Goal: Task Accomplishment & Management: Complete application form

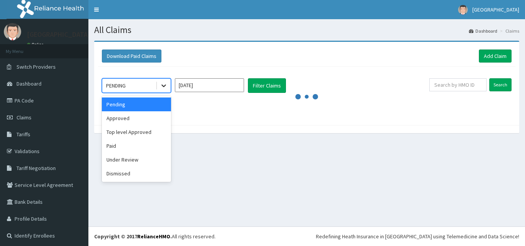
click at [165, 86] on icon at bounding box center [164, 86] width 8 height 8
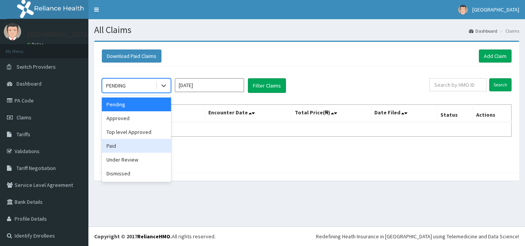
click at [125, 146] on div "Paid" at bounding box center [136, 146] width 69 height 14
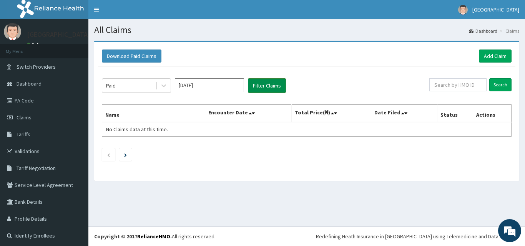
click at [255, 88] on button "Filter Claims" at bounding box center [267, 85] width 38 height 15
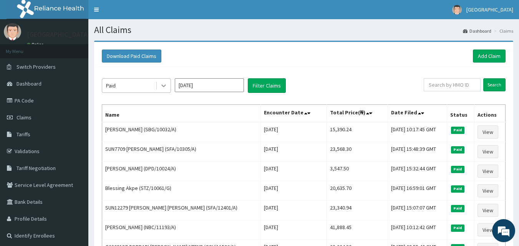
click at [165, 85] on icon at bounding box center [164, 86] width 8 height 8
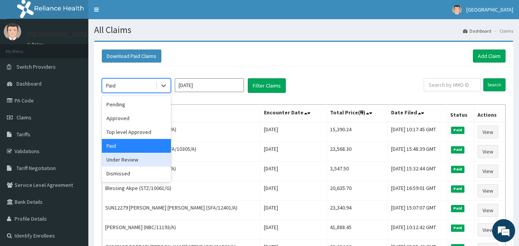
click at [142, 159] on div "Under Review" at bounding box center [136, 160] width 69 height 14
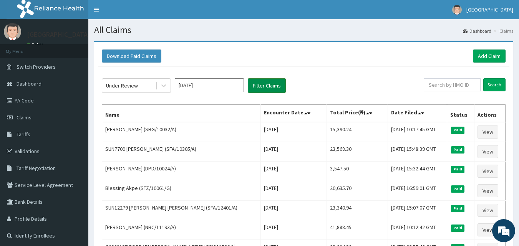
click at [263, 83] on button "Filter Claims" at bounding box center [267, 85] width 38 height 15
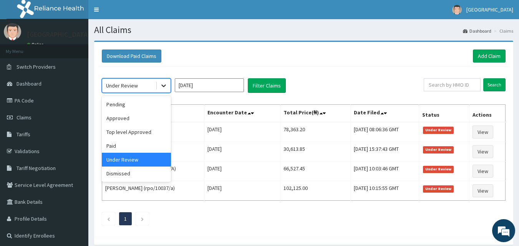
click at [164, 85] on icon at bounding box center [164, 86] width 8 height 8
click at [149, 144] on div "Paid" at bounding box center [136, 146] width 69 height 14
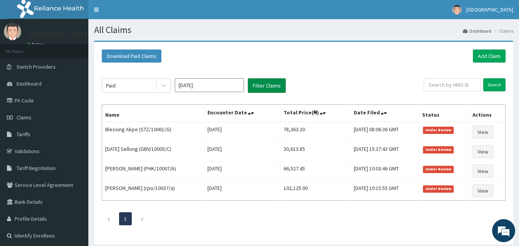
click at [279, 83] on button "Filter Claims" at bounding box center [267, 85] width 38 height 15
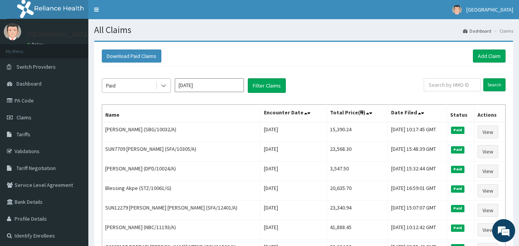
click at [163, 83] on icon at bounding box center [164, 86] width 8 height 8
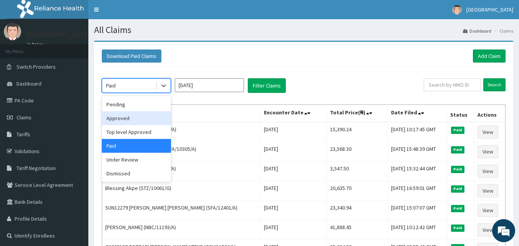
click at [145, 120] on div "Approved" at bounding box center [136, 118] width 69 height 14
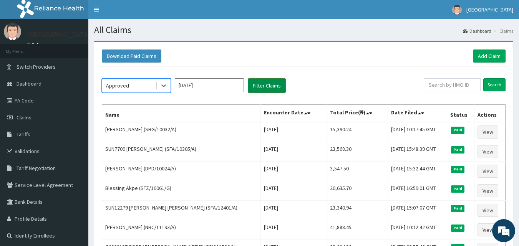
click at [263, 84] on button "Filter Claims" at bounding box center [267, 85] width 38 height 15
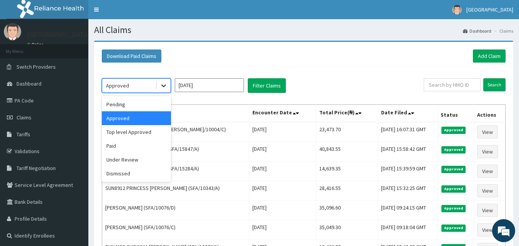
click at [162, 82] on icon at bounding box center [164, 86] width 8 height 8
click at [131, 144] on div "Paid" at bounding box center [136, 146] width 69 height 14
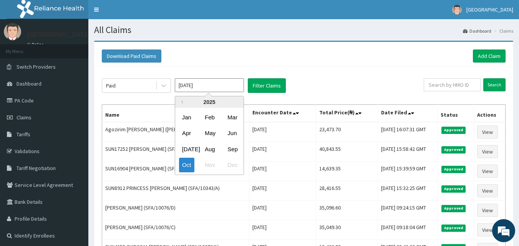
click at [202, 86] on input "Oct 2025" at bounding box center [209, 85] width 69 height 14
click at [235, 147] on div "Sep" at bounding box center [231, 149] width 15 height 14
type input "Sep 2025"
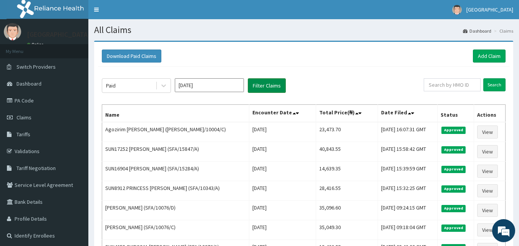
click at [265, 88] on button "Filter Claims" at bounding box center [267, 85] width 38 height 15
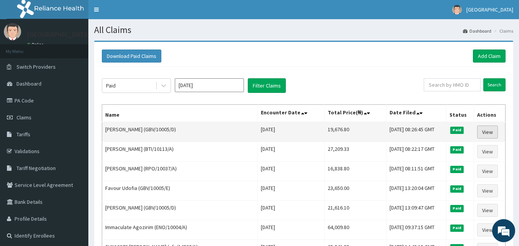
click at [485, 131] on link "View" at bounding box center [487, 132] width 21 height 13
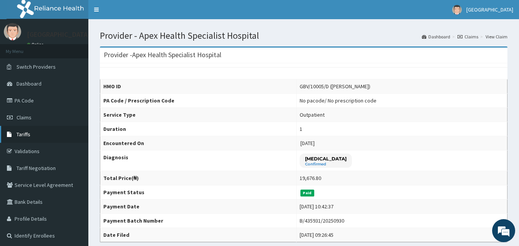
click at [61, 140] on link "Tariffs" at bounding box center [44, 134] width 88 height 17
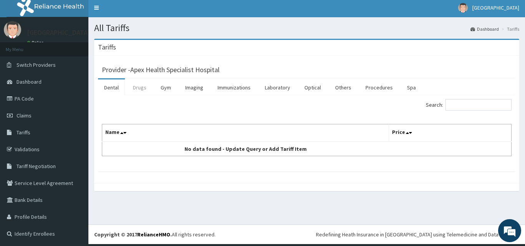
click at [143, 86] on link "Drugs" at bounding box center [140, 88] width 26 height 16
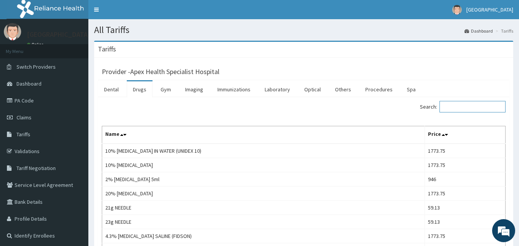
click at [468, 110] on input "Search:" at bounding box center [472, 107] width 66 height 12
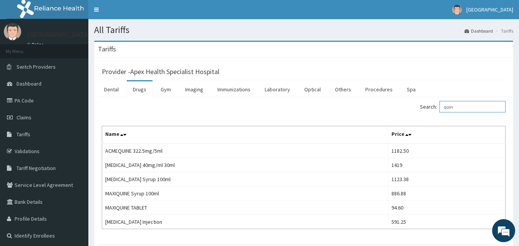
click at [469, 110] on input "quin" at bounding box center [472, 107] width 66 height 12
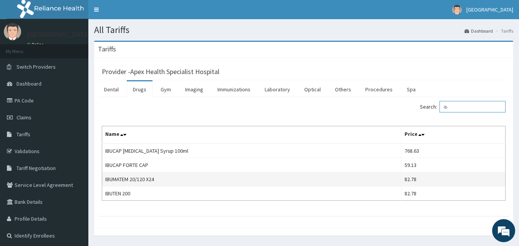
type input "i"
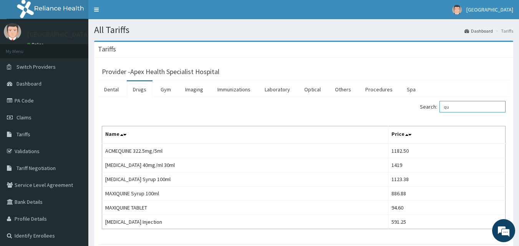
type input "q"
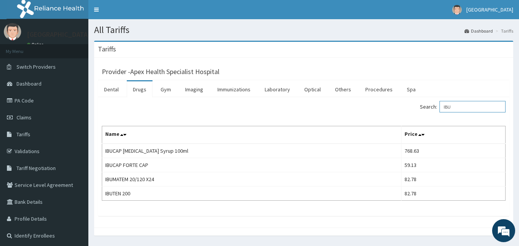
type input "IBU"
click at [64, 99] on link "PA Code" at bounding box center [44, 100] width 88 height 17
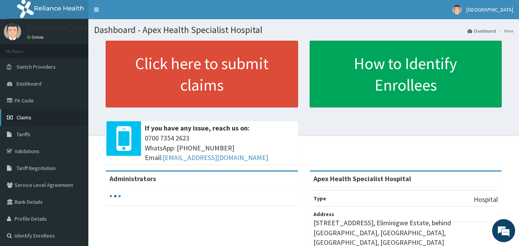
click at [41, 121] on link "Claims" at bounding box center [44, 117] width 88 height 17
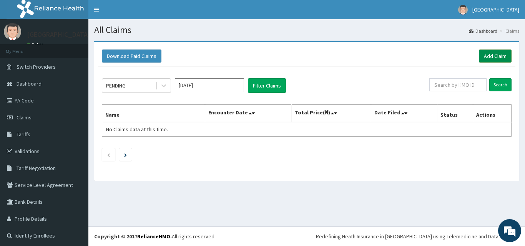
click at [494, 57] on link "Add Claim" at bounding box center [495, 56] width 33 height 13
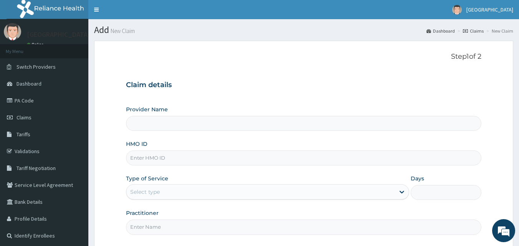
type input "Apex Health Specialist Hospital"
click at [205, 161] on input "HMO ID" at bounding box center [304, 158] width 356 height 15
type input "g"
type input "GBV/10005/A"
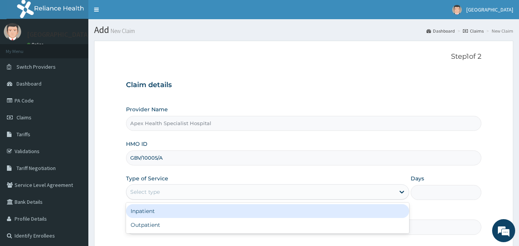
click at [189, 191] on div "Select type" at bounding box center [260, 192] width 268 height 12
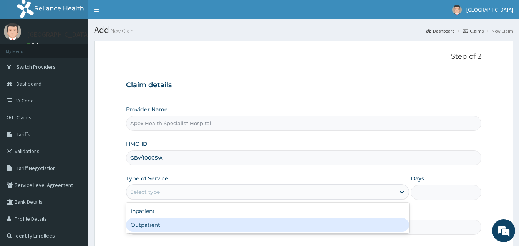
drag, startPoint x: 179, startPoint y: 226, endPoint x: 192, endPoint y: 222, distance: 13.1
click at [180, 226] on div "Outpatient" at bounding box center [267, 225] width 283 height 14
type input "1"
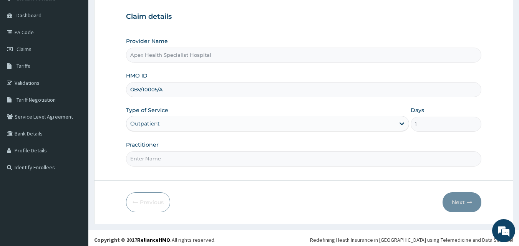
scroll to position [72, 0]
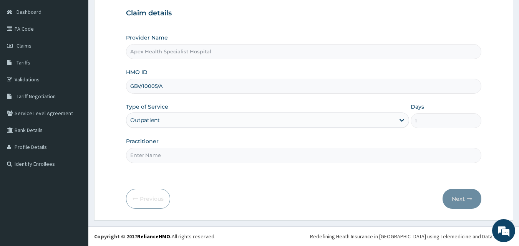
click at [184, 158] on input "Practitioner" at bounding box center [304, 155] width 356 height 15
type input "DR OKEKE"
click at [463, 198] on button "Next" at bounding box center [461, 199] width 39 height 20
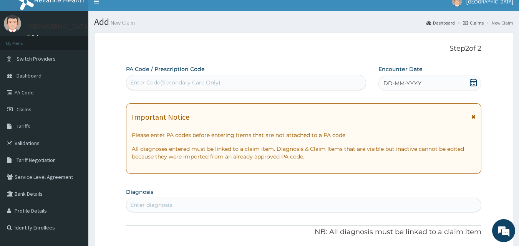
scroll to position [0, 0]
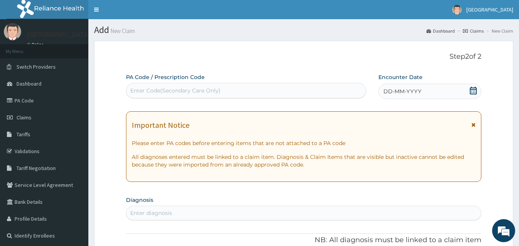
click at [474, 92] on icon at bounding box center [473, 91] width 8 height 8
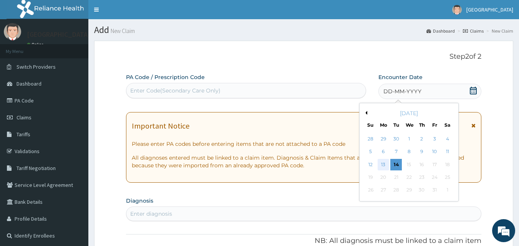
click at [385, 165] on div "13" at bounding box center [384, 165] width 12 height 12
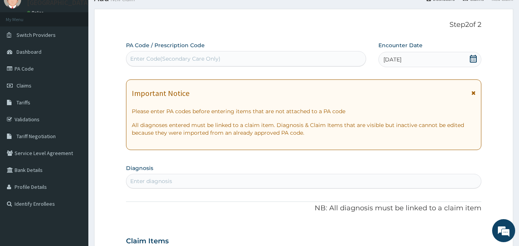
scroll to position [77, 0]
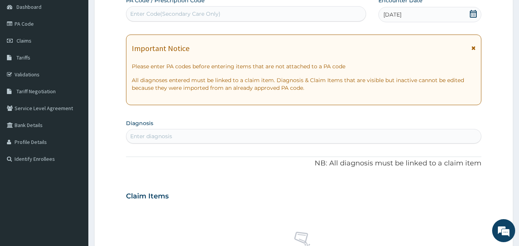
click at [250, 139] on div "Enter diagnosis" at bounding box center [303, 136] width 355 height 12
type input "[MEDICAL_DATA]"
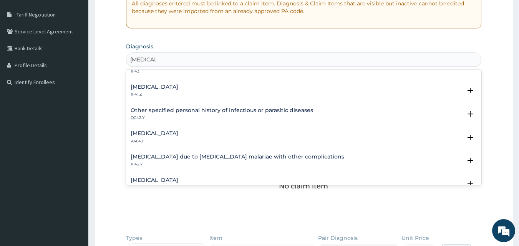
scroll to position [192, 0]
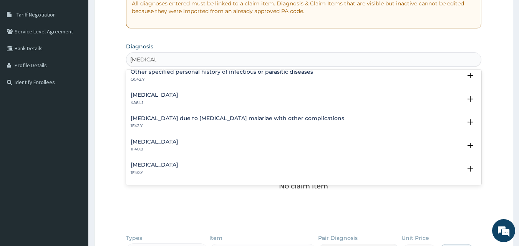
click at [178, 165] on h4 "[MEDICAL_DATA]" at bounding box center [155, 165] width 48 height 6
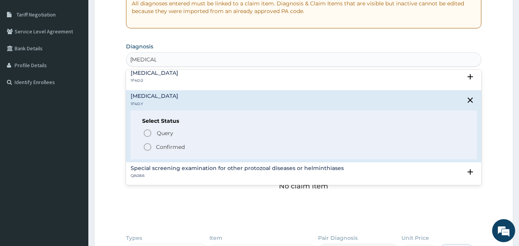
scroll to position [269, 0]
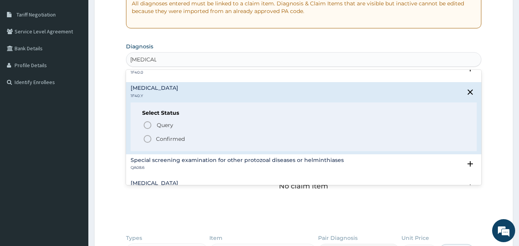
click at [168, 140] on p "Confirmed" at bounding box center [170, 139] width 29 height 8
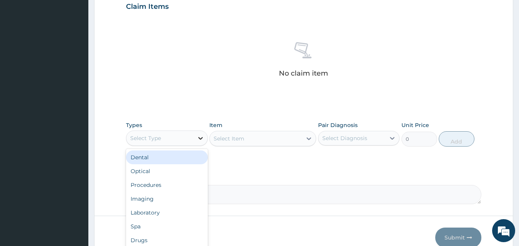
click at [194, 138] on div at bounding box center [201, 138] width 14 height 14
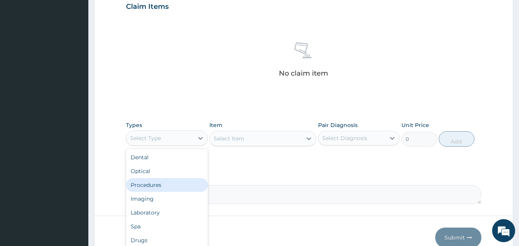
click at [176, 187] on div "Procedures" at bounding box center [167, 185] width 82 height 14
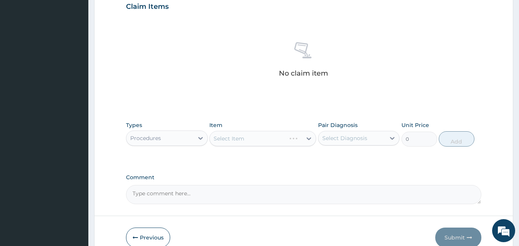
click at [242, 140] on div "Select Item" at bounding box center [262, 138] width 107 height 15
click at [242, 138] on div "Select Item" at bounding box center [262, 138] width 107 height 15
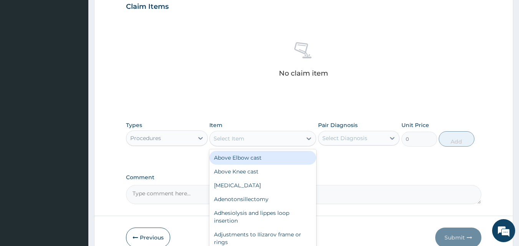
click at [242, 137] on div "Select Item" at bounding box center [229, 139] width 31 height 8
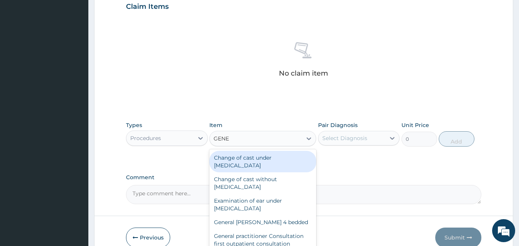
type input "GENER"
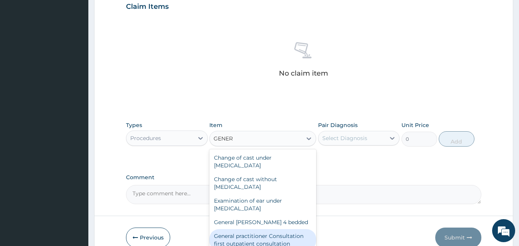
click at [277, 240] on div "General practitioner Consultation first outpatient consultation" at bounding box center [262, 240] width 107 height 22
type input "3547.5"
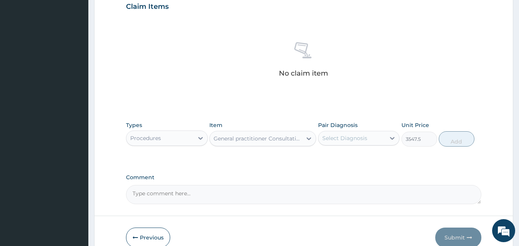
click at [359, 139] on div "Select Diagnosis" at bounding box center [344, 138] width 45 height 8
click at [351, 161] on label "[MEDICAL_DATA]" at bounding box center [355, 157] width 48 height 8
checkbox input "true"
click at [454, 139] on button "Add" at bounding box center [457, 138] width 36 height 15
type input "0"
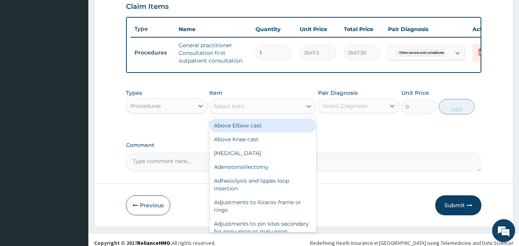
click at [234, 110] on div "Select Item" at bounding box center [229, 107] width 31 height 8
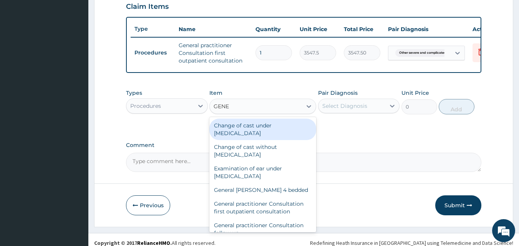
type input "GENER"
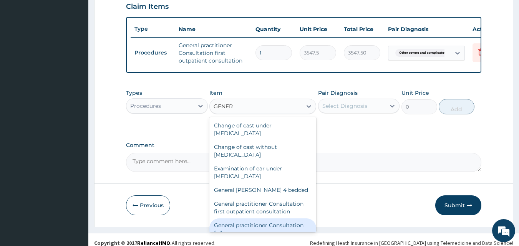
click at [257, 229] on div "General practitioner Consultation follow up" at bounding box center [262, 230] width 107 height 22
type input "2365"
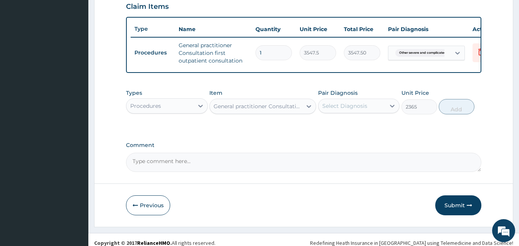
click at [335, 110] on div "Select Diagnosis" at bounding box center [344, 106] width 45 height 8
click at [330, 134] on div "[MEDICAL_DATA]" at bounding box center [359, 126] width 82 height 16
checkbox input "true"
click at [454, 114] on button "Add" at bounding box center [457, 106] width 36 height 15
type input "0"
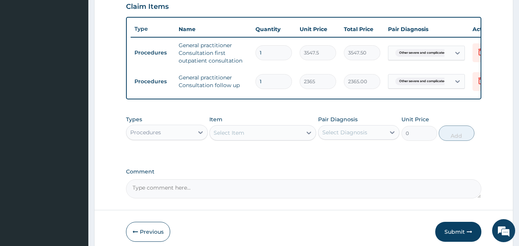
click at [172, 138] on div "Procedures" at bounding box center [159, 132] width 67 height 12
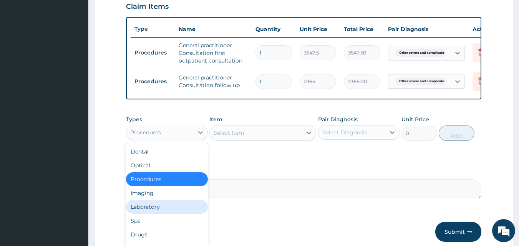
click at [159, 210] on div "Laboratory" at bounding box center [167, 207] width 82 height 14
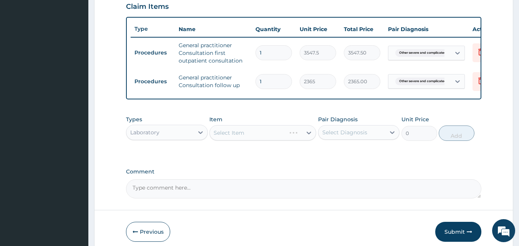
click at [242, 135] on div "Select Item" at bounding box center [262, 132] width 107 height 15
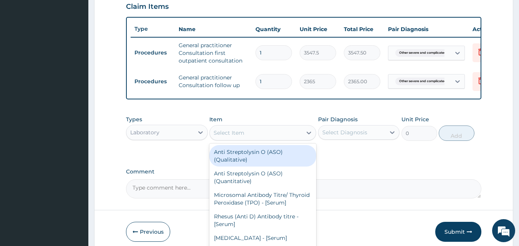
click at [242, 137] on div "Select Item" at bounding box center [229, 133] width 31 height 8
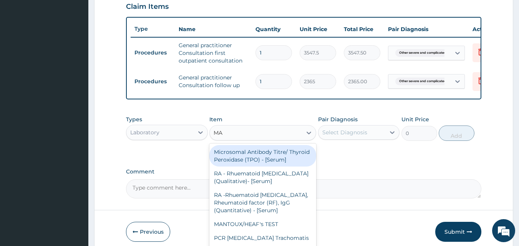
type input "MAL"
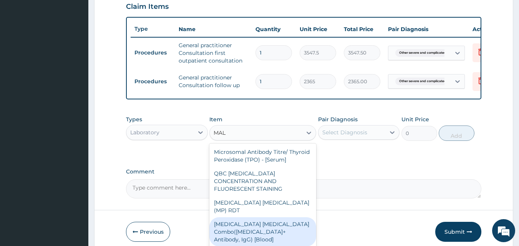
click at [265, 224] on div "[MEDICAL_DATA] [MEDICAL_DATA] Combo([MEDICAL_DATA]+ Antibody, IgG) [Blood]" at bounding box center [262, 231] width 107 height 29
type input "1612.5"
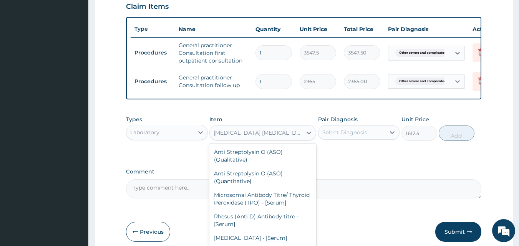
click at [290, 137] on div "[MEDICAL_DATA] [MEDICAL_DATA] Combo([MEDICAL_DATA]+ Antibody, IgG) [Blood]" at bounding box center [258, 133] width 89 height 8
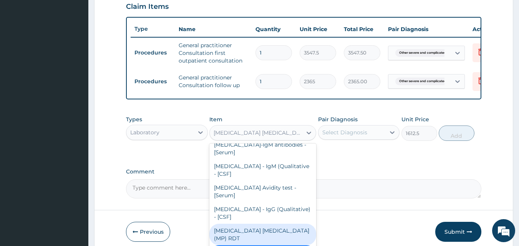
click at [265, 225] on div "[MEDICAL_DATA] [MEDICAL_DATA] (MP) RDT" at bounding box center [262, 235] width 107 height 22
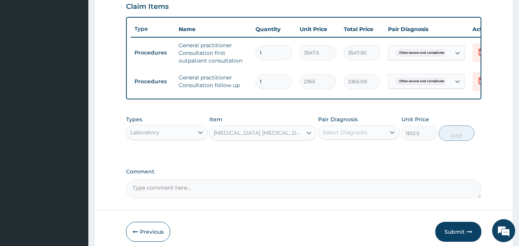
click at [344, 134] on div "Select Diagnosis" at bounding box center [344, 133] width 45 height 8
click at [340, 155] on label "[MEDICAL_DATA]" at bounding box center [355, 151] width 48 height 8
checkbox input "true"
click at [462, 141] on button "Add" at bounding box center [457, 133] width 36 height 15
type input "0"
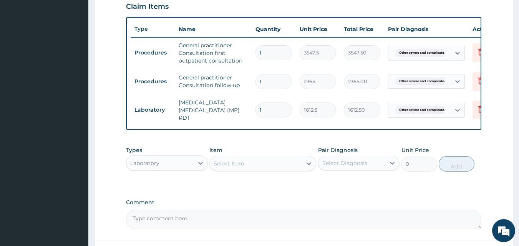
click at [181, 166] on div "Laboratory" at bounding box center [159, 163] width 67 height 12
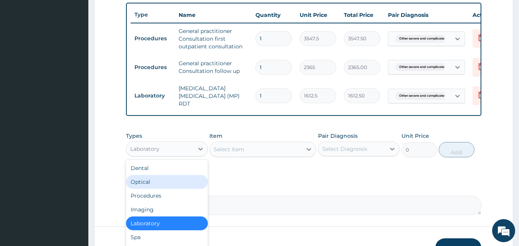
scroll to position [307, 0]
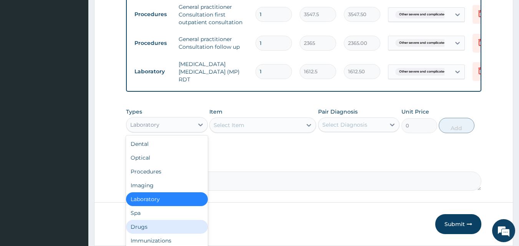
click at [151, 232] on div "Drugs" at bounding box center [167, 227] width 82 height 14
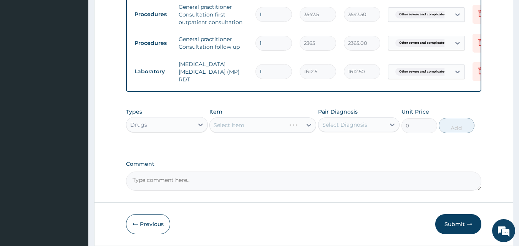
click at [274, 128] on div "Select Item" at bounding box center [262, 125] width 107 height 15
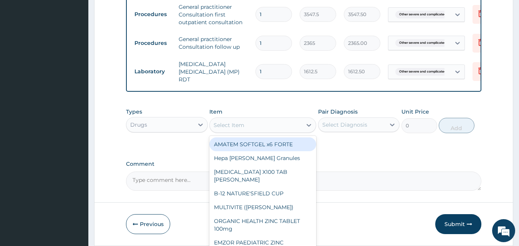
click at [291, 129] on div "Select Item" at bounding box center [256, 125] width 92 height 12
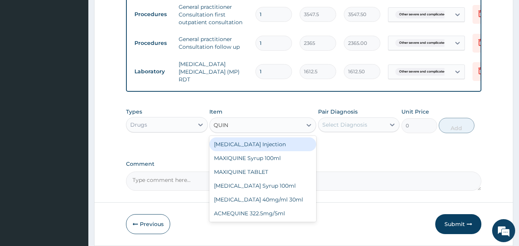
type input "QUIN"
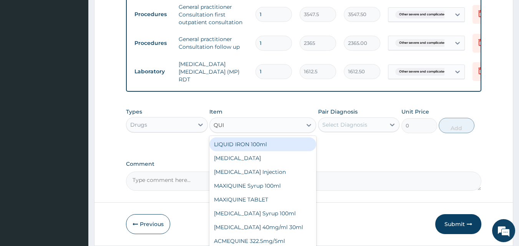
type input "QUIN"
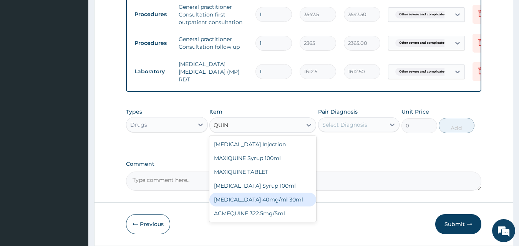
click at [253, 202] on div "[MEDICAL_DATA] 40mg/ml 30ml" at bounding box center [262, 200] width 107 height 14
type input "1419"
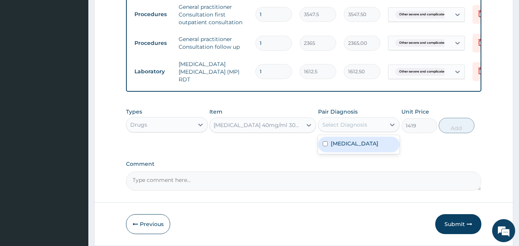
click at [349, 128] on div "Select Diagnosis" at bounding box center [344, 125] width 45 height 8
click at [342, 147] on label "[MEDICAL_DATA]" at bounding box center [355, 144] width 48 height 8
checkbox input "true"
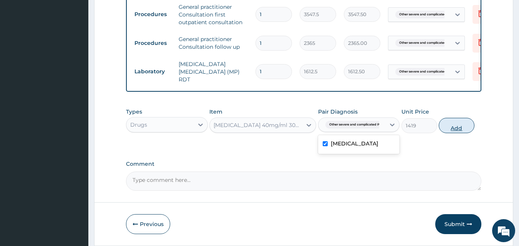
click at [453, 127] on button "Add" at bounding box center [457, 125] width 36 height 15
type input "0"
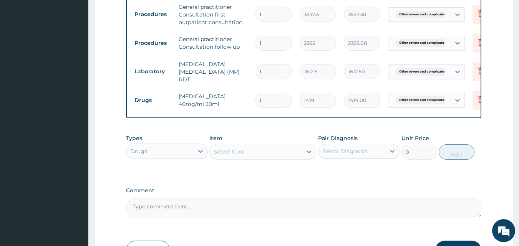
drag, startPoint x: 266, startPoint y: 96, endPoint x: 251, endPoint y: 96, distance: 14.6
click at [252, 96] on td "1" at bounding box center [274, 100] width 44 height 23
type input "2"
type input "2838.00"
type input "2"
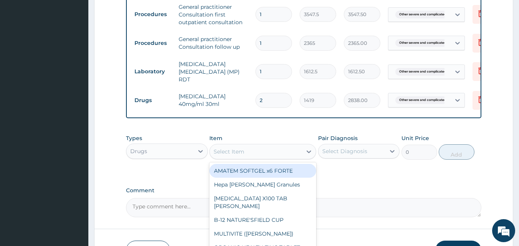
click at [228, 153] on div "Select Item" at bounding box center [229, 152] width 31 height 8
type input "IBU"
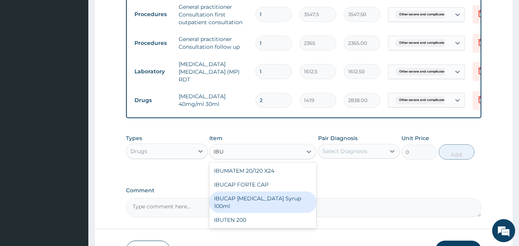
click at [250, 205] on div "IBUCAP [MEDICAL_DATA] Syrup 100ml" at bounding box center [262, 203] width 107 height 22
type input "768.625"
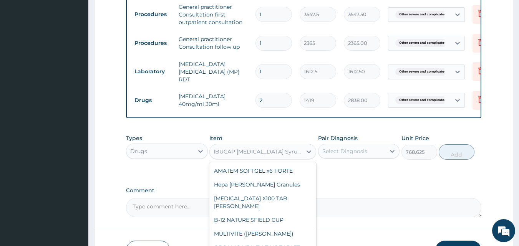
click at [271, 153] on div "IBUCAP [MEDICAL_DATA] Syrup 100ml" at bounding box center [258, 152] width 89 height 8
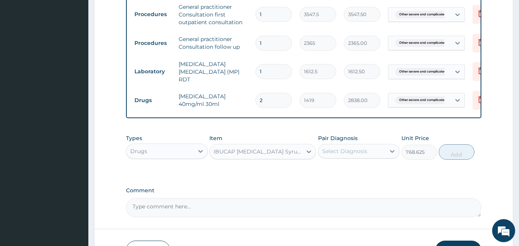
click at [355, 153] on div "Select Diagnosis" at bounding box center [344, 151] width 45 height 8
click at [353, 174] on label "[MEDICAL_DATA]" at bounding box center [355, 170] width 48 height 8
checkbox input "true"
click at [456, 154] on button "Add" at bounding box center [457, 151] width 36 height 15
type input "0"
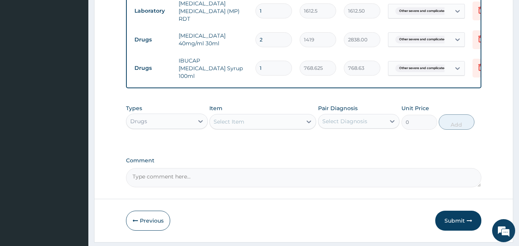
scroll to position [387, 0]
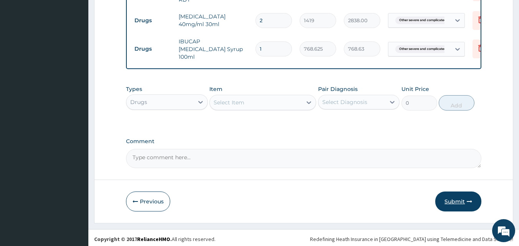
click at [461, 199] on button "Submit" at bounding box center [458, 202] width 46 height 20
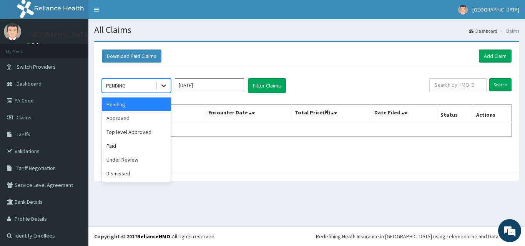
click at [164, 85] on icon at bounding box center [164, 86] width 8 height 8
click at [154, 122] on div "Approved" at bounding box center [136, 118] width 69 height 14
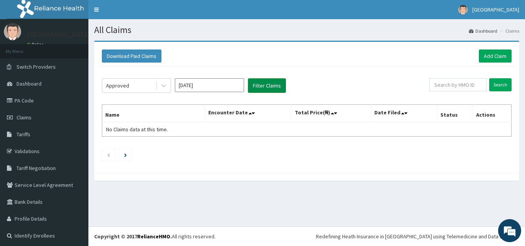
click at [258, 83] on button "Filter Claims" at bounding box center [267, 85] width 38 height 15
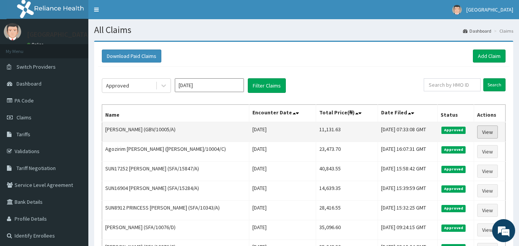
click at [494, 133] on link "View" at bounding box center [487, 132] width 21 height 13
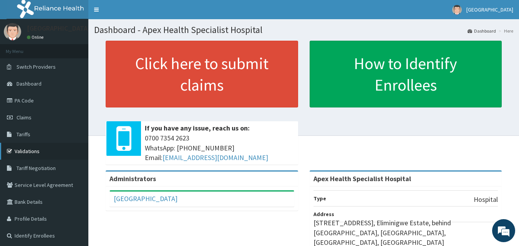
click at [21, 150] on link "Validations" at bounding box center [44, 151] width 88 height 17
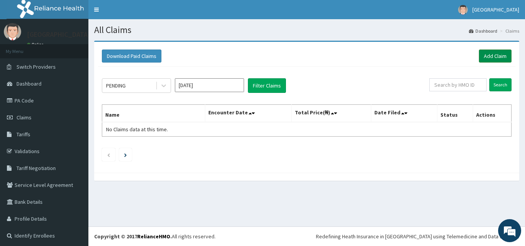
click at [489, 53] on link "Add Claim" at bounding box center [495, 56] width 33 height 13
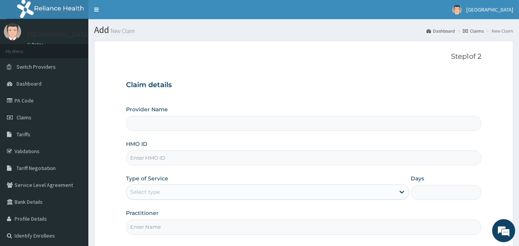
type input "Apex Health Specialist Hospital"
click at [185, 160] on input "HMO ID" at bounding box center [304, 158] width 356 height 15
type input "PEE/10015/B"
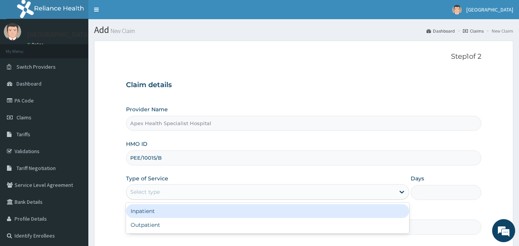
click at [184, 194] on div "Select type" at bounding box center [260, 192] width 268 height 12
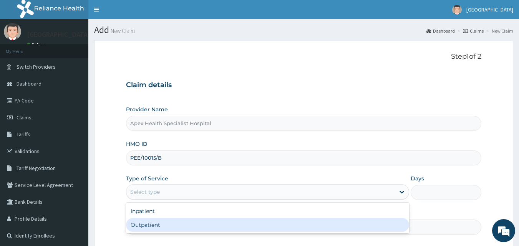
click at [183, 222] on div "Outpatient" at bounding box center [267, 225] width 283 height 14
type input "1"
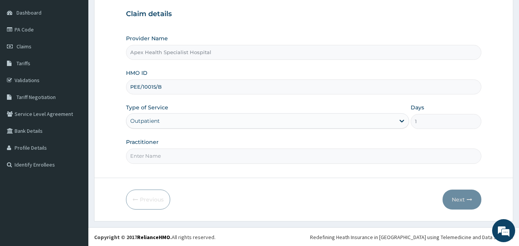
scroll to position [72, 0]
click at [188, 156] on input "Practitioner" at bounding box center [304, 155] width 356 height 15
type input "[PERSON_NAME]"
click at [462, 198] on button "Next" at bounding box center [461, 199] width 39 height 20
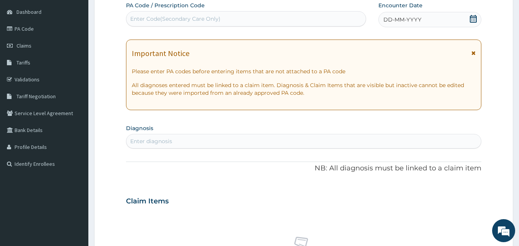
click at [413, 21] on span "DD-MM-YYYY" at bounding box center [402, 20] width 38 height 8
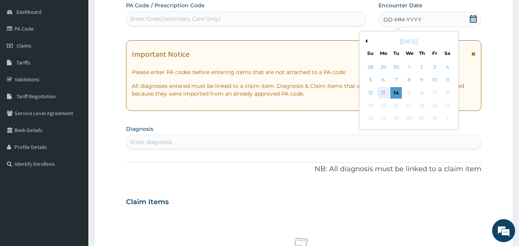
click at [385, 93] on div "13" at bounding box center [384, 93] width 12 height 12
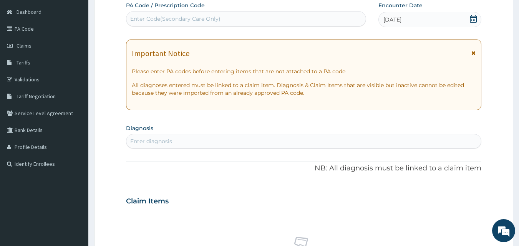
click at [214, 19] on div "Enter Code(Secondary Care Only)" at bounding box center [175, 19] width 90 height 8
paste input "PA/0A6243"
type input "PA/0A6243"
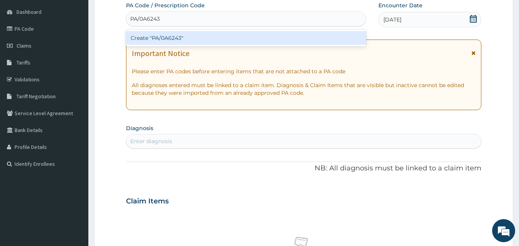
click at [205, 36] on div "Create "PA/0A6243"" at bounding box center [246, 38] width 240 height 14
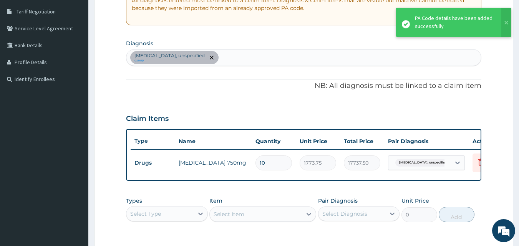
scroll to position [235, 0]
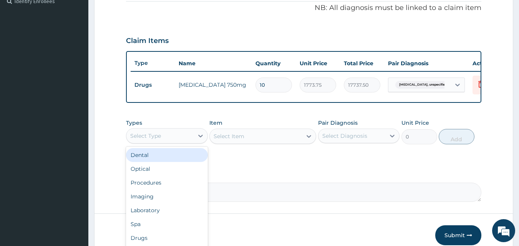
click at [157, 140] on div "Select Type" at bounding box center [145, 136] width 31 height 8
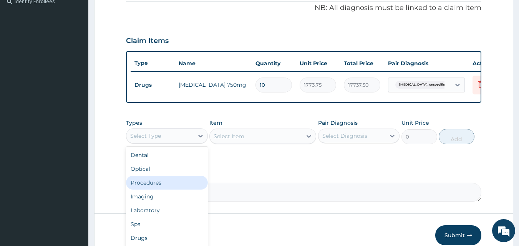
click at [156, 190] on div "Procedures" at bounding box center [167, 183] width 82 height 14
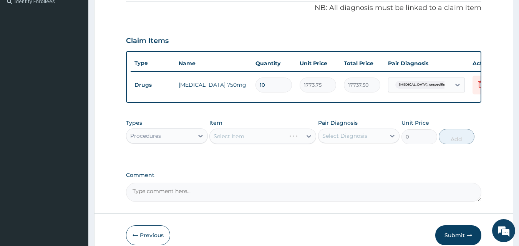
click at [265, 141] on div "Select Item" at bounding box center [262, 136] width 107 height 15
click at [263, 141] on div "Select Item" at bounding box center [262, 136] width 107 height 15
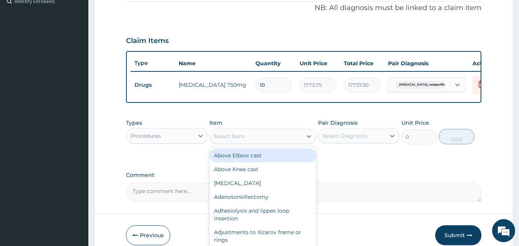
click at [255, 142] on div "Select Item" at bounding box center [256, 136] width 92 height 12
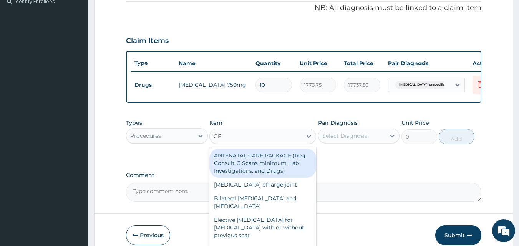
type input "GENE"
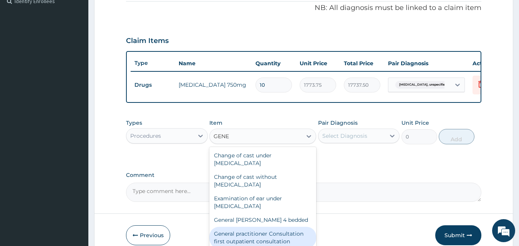
click at [265, 235] on div "General practitioner Consultation first outpatient consultation" at bounding box center [262, 238] width 107 height 22
type input "3547.5"
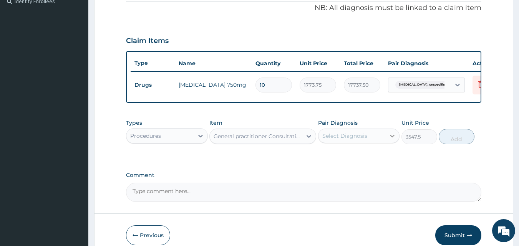
click at [390, 138] on icon at bounding box center [392, 136] width 5 height 3
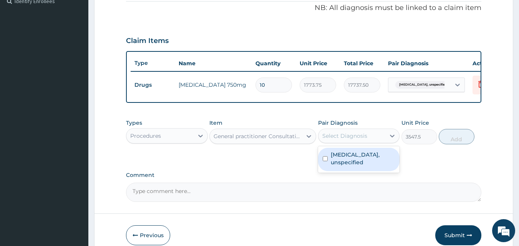
click at [372, 161] on label "Bronchitis, unspecified" at bounding box center [363, 158] width 65 height 15
checkbox input "true"
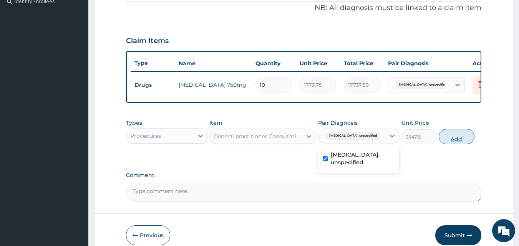
click at [455, 144] on button "Add" at bounding box center [457, 136] width 36 height 15
type input "0"
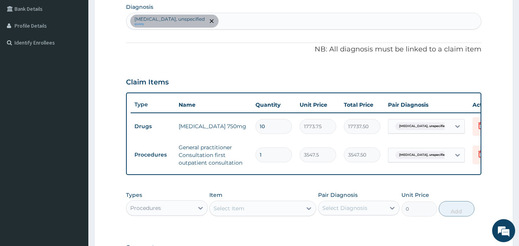
scroll to position [192, 0]
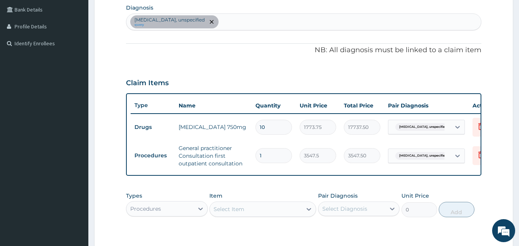
click at [228, 213] on div "Select Item" at bounding box center [229, 209] width 31 height 8
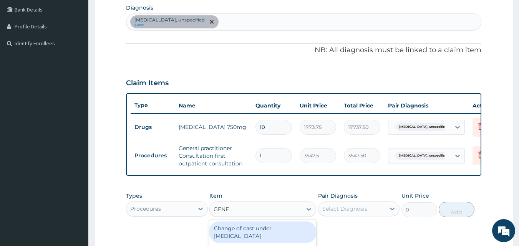
type input "GENER"
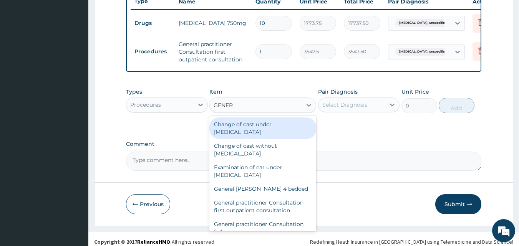
scroll to position [308, 0]
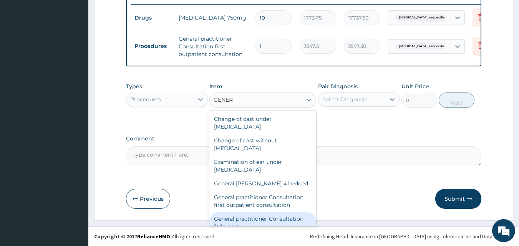
click at [261, 219] on div "General practitioner Consultation follow up" at bounding box center [262, 223] width 107 height 22
type input "2365"
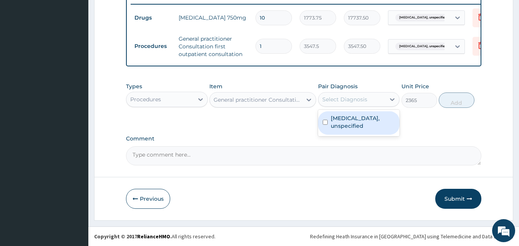
click at [369, 99] on div "Select Diagnosis" at bounding box center [351, 99] width 67 height 12
click at [368, 118] on label "Bronchitis, unspecified" at bounding box center [363, 121] width 65 height 15
checkbox input "true"
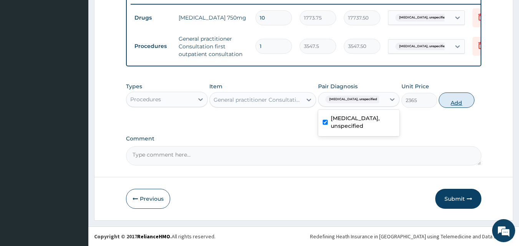
click at [451, 101] on button "Add" at bounding box center [457, 100] width 36 height 15
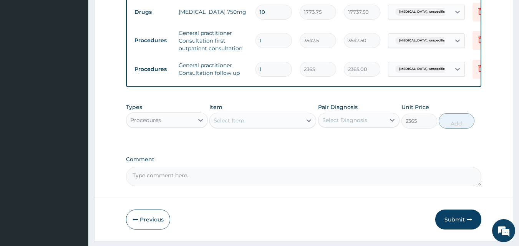
type input "0"
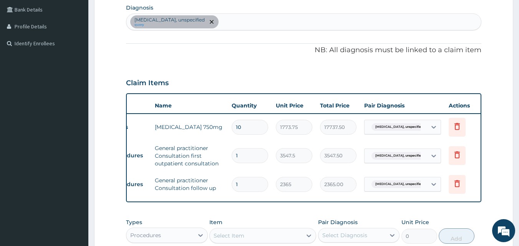
scroll to position [0, 30]
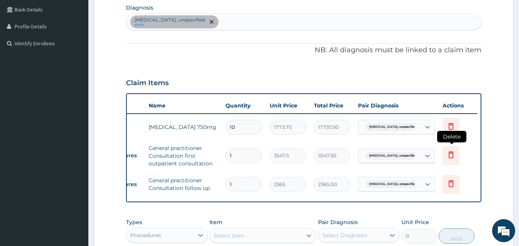
click at [452, 157] on icon at bounding box center [450, 154] width 9 height 9
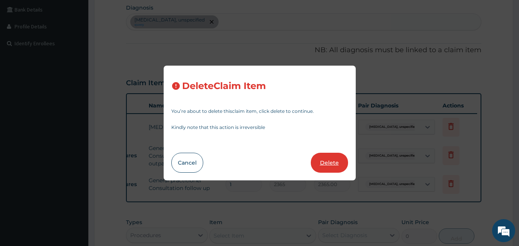
click at [326, 162] on button "Delete" at bounding box center [329, 163] width 37 height 20
type input "2365"
type input "2365.00"
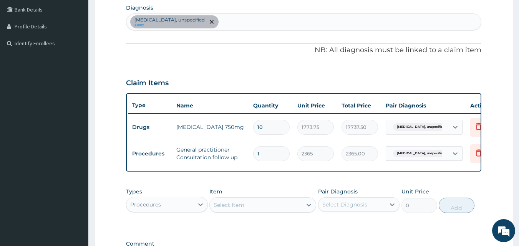
scroll to position [0, 0]
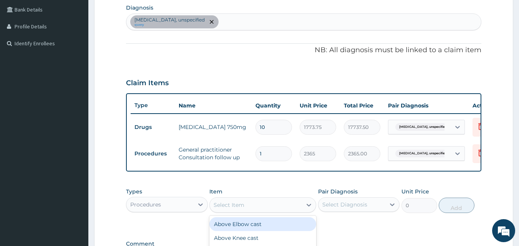
click at [235, 209] on div "Select Item" at bounding box center [229, 205] width 31 height 8
type input "GENER"
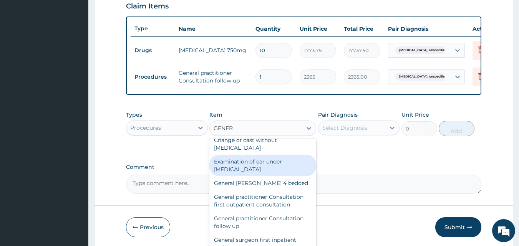
scroll to position [38, 0]
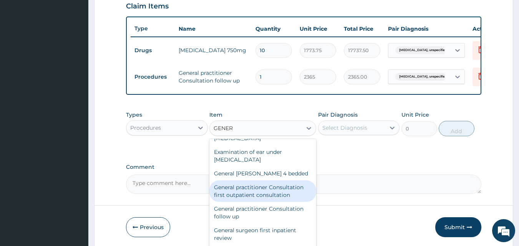
click at [273, 202] on div "General practitioner Consultation first outpatient consultation" at bounding box center [262, 192] width 107 height 22
type input "3547.5"
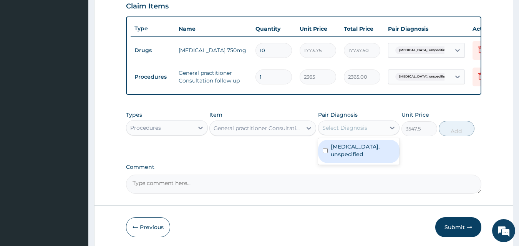
click at [333, 131] on div "Select Diagnosis" at bounding box center [344, 128] width 45 height 8
click at [336, 153] on label "Bronchitis, unspecified" at bounding box center [363, 150] width 65 height 15
checkbox input "true"
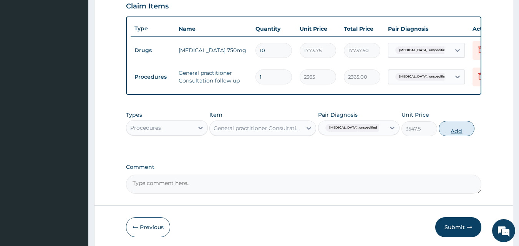
click at [458, 136] on button "Add" at bounding box center [457, 128] width 36 height 15
type input "0"
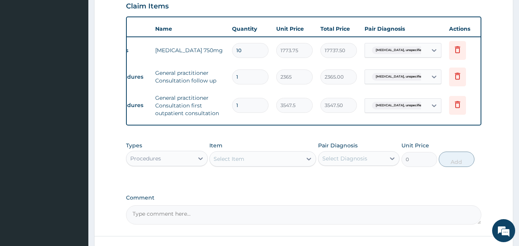
scroll to position [0, 30]
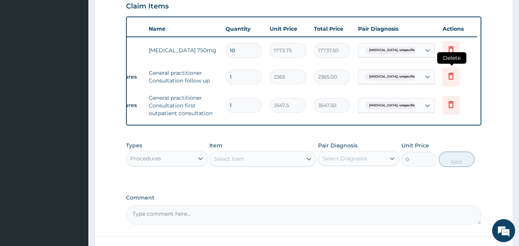
click at [449, 79] on icon at bounding box center [450, 76] width 5 height 7
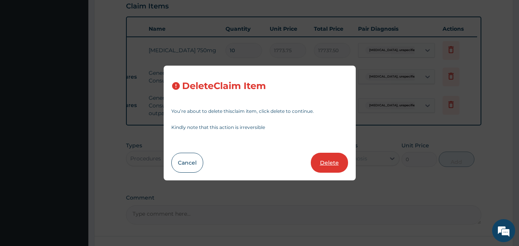
click at [335, 163] on button "Delete" at bounding box center [329, 163] width 37 height 20
type input "3547.5"
type input "3547.50"
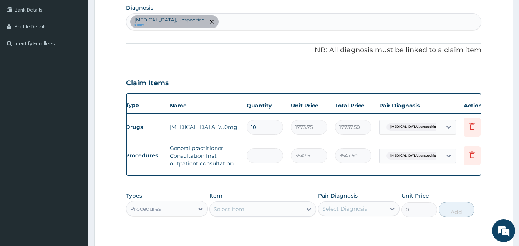
scroll to position [0, 0]
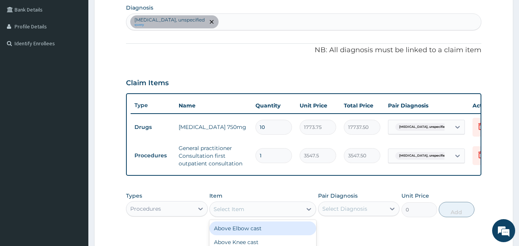
click at [285, 215] on div "Select Item" at bounding box center [256, 209] width 92 height 12
type input "GENER"
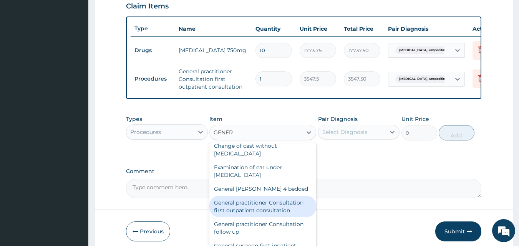
scroll to position [38, 0]
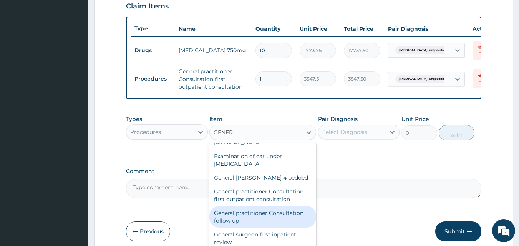
click at [274, 226] on div "General practitioner Consultation follow up" at bounding box center [262, 217] width 107 height 22
type input "2365"
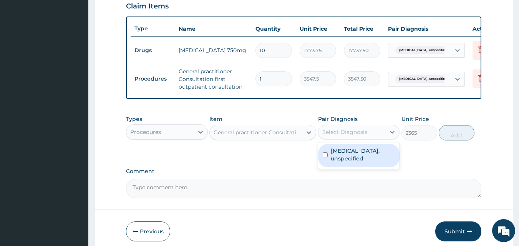
click at [358, 136] on div "Select Diagnosis" at bounding box center [344, 132] width 45 height 8
drag, startPoint x: 355, startPoint y: 157, endPoint x: 396, endPoint y: 146, distance: 42.1
click at [356, 157] on label "Bronchitis, unspecified" at bounding box center [363, 154] width 65 height 15
checkbox input "true"
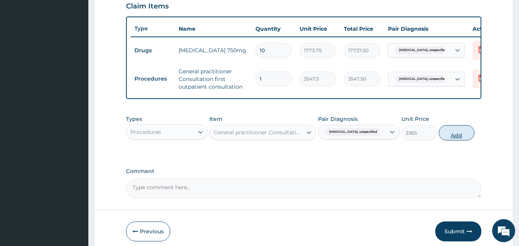
click at [454, 141] on button "Add" at bounding box center [457, 132] width 36 height 15
type input "0"
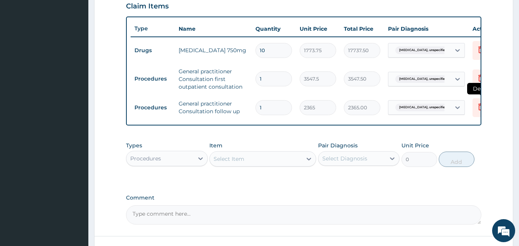
click at [480, 110] on icon at bounding box center [480, 106] width 5 height 7
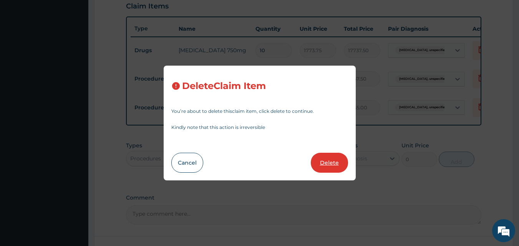
click at [336, 161] on button "Delete" at bounding box center [329, 163] width 37 height 20
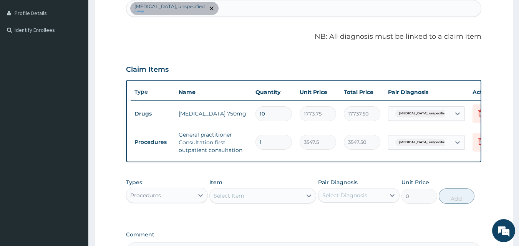
scroll to position [192, 0]
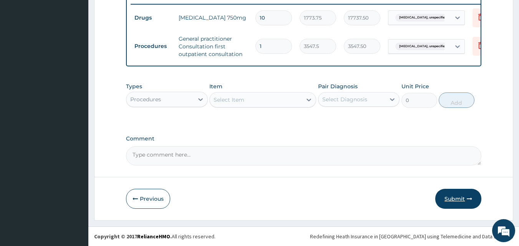
click at [463, 200] on button "Submit" at bounding box center [458, 199] width 46 height 20
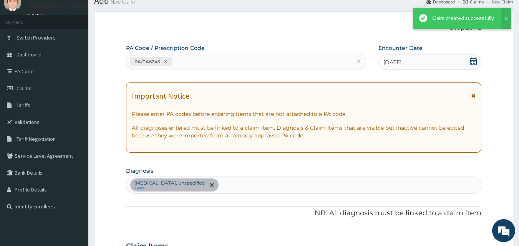
scroll to position [308, 0]
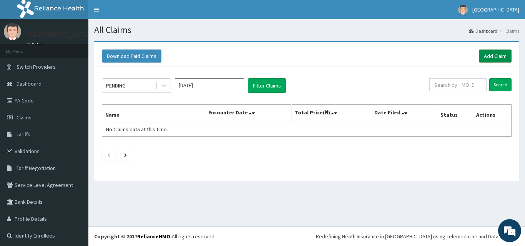
click at [488, 55] on link "Add Claim" at bounding box center [495, 56] width 33 height 13
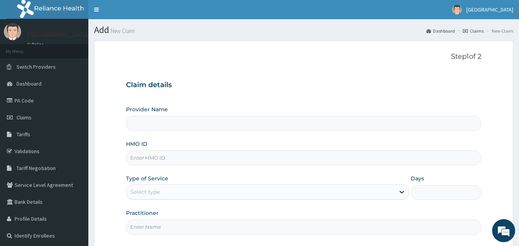
type input "Apex Health Specialist Hospital"
click at [184, 160] on input "HMO ID" at bounding box center [304, 158] width 356 height 15
type input "PEE/10015/B"
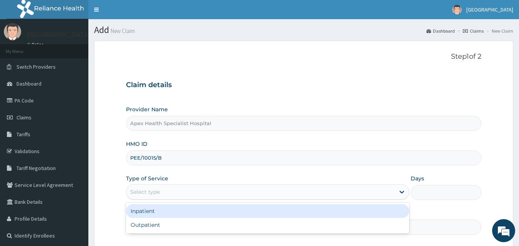
click at [192, 196] on div "Select type" at bounding box center [260, 192] width 268 height 12
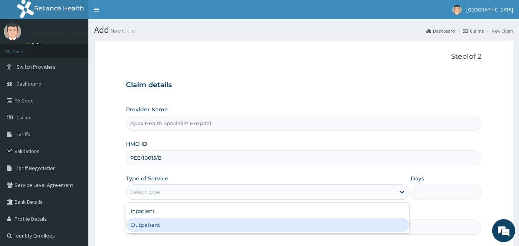
click at [186, 227] on div "Outpatient" at bounding box center [267, 225] width 283 height 14
type input "1"
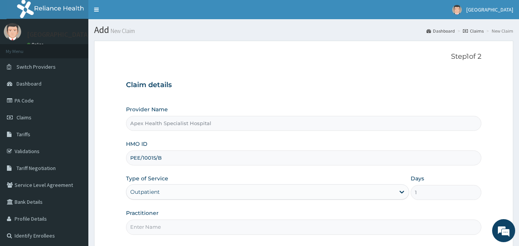
click at [197, 233] on input "Practitioner" at bounding box center [304, 227] width 356 height 15
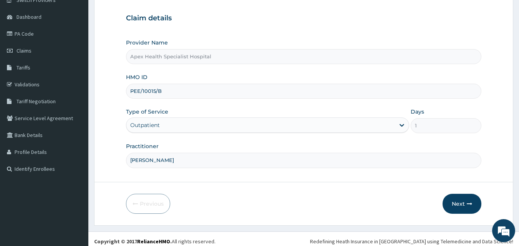
scroll to position [72, 0]
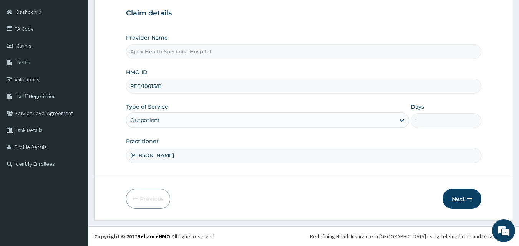
type input "[PERSON_NAME]"
click at [457, 199] on button "Next" at bounding box center [461, 199] width 39 height 20
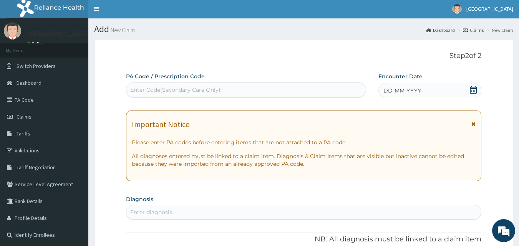
scroll to position [0, 0]
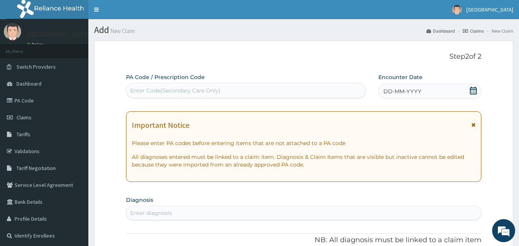
click at [195, 89] on div "Enter Code(Secondary Care Only)" at bounding box center [175, 91] width 90 height 8
paste input "PA/3CD107"
type input "PA/3CD107"
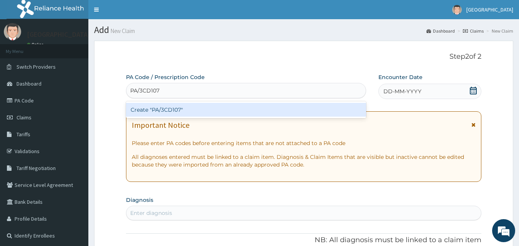
click at [225, 108] on div "Create "PA/3CD107"" at bounding box center [246, 110] width 240 height 14
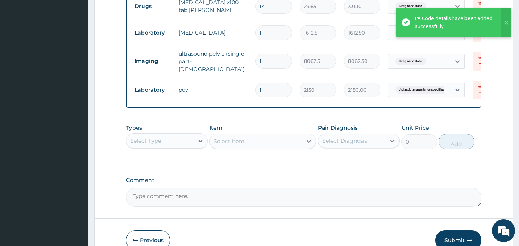
scroll to position [315, 0]
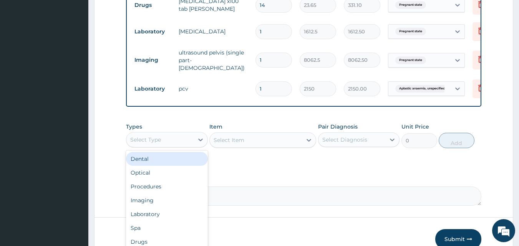
click at [189, 142] on div "Select Type" at bounding box center [159, 140] width 67 height 12
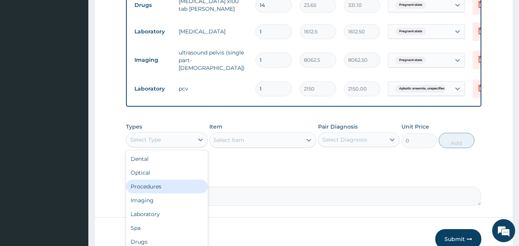
click at [166, 188] on div "Procedures" at bounding box center [167, 187] width 82 height 14
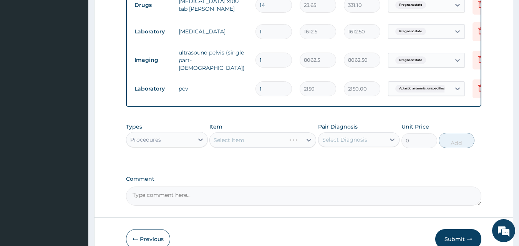
click at [273, 141] on div "Select Item" at bounding box center [262, 140] width 107 height 15
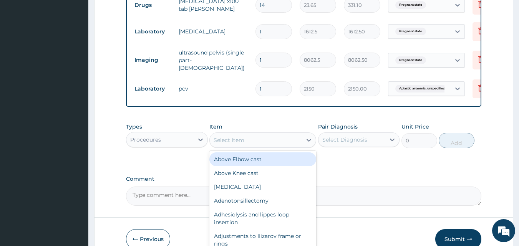
click at [272, 142] on div "Select Item" at bounding box center [256, 140] width 92 height 12
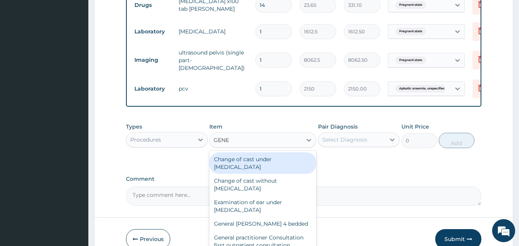
type input "GENER"
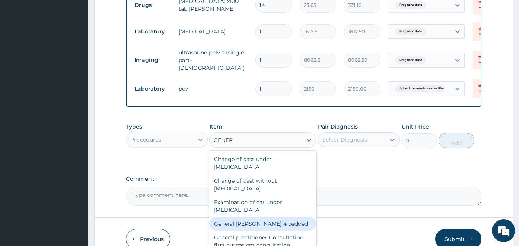
scroll to position [77, 0]
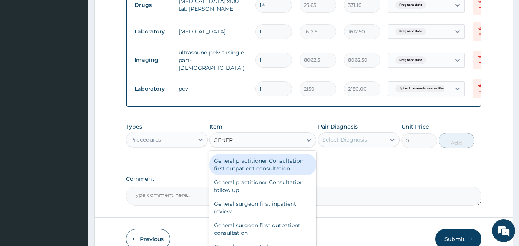
click at [267, 166] on div "General practitioner Consultation first outpatient consultation" at bounding box center [262, 165] width 107 height 22
type input "3547.5"
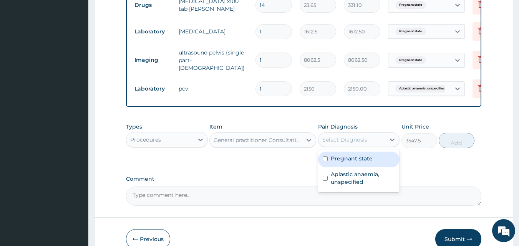
click at [345, 139] on div "Select Diagnosis" at bounding box center [344, 140] width 45 height 8
click at [338, 165] on div "Pregnant state" at bounding box center [359, 160] width 82 height 16
checkbox input "true"
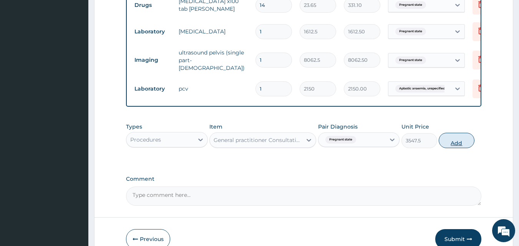
click at [454, 144] on button "Add" at bounding box center [457, 140] width 36 height 15
type input "0"
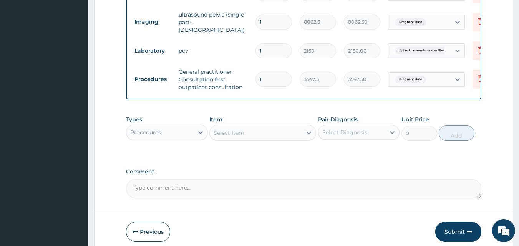
scroll to position [353, 0]
click at [188, 138] on div "Procedures" at bounding box center [159, 132] width 67 height 12
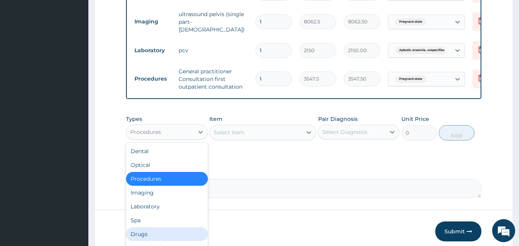
click at [150, 236] on div "Drugs" at bounding box center [167, 234] width 82 height 14
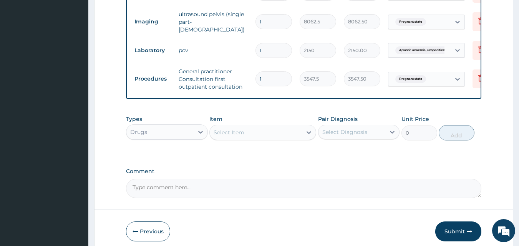
click at [249, 136] on div "Select Item" at bounding box center [256, 132] width 92 height 12
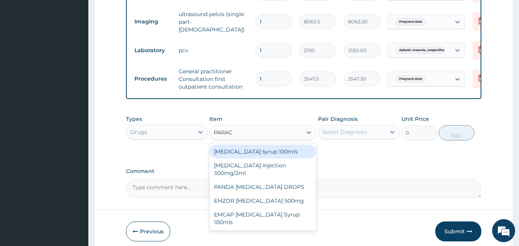
type input "PARACE"
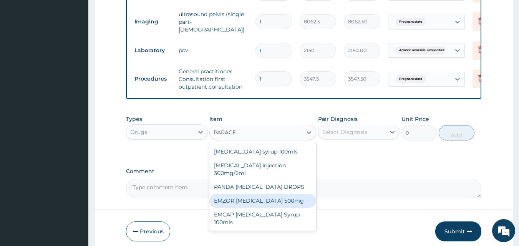
click at [281, 204] on div "EMZOR [MEDICAL_DATA] 500mg" at bounding box center [262, 201] width 107 height 14
type input "23.65"
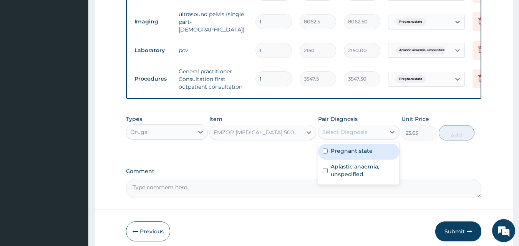
click at [359, 134] on div "Select Diagnosis" at bounding box center [344, 132] width 45 height 8
click at [351, 153] on label "Pregnant state" at bounding box center [352, 151] width 42 height 8
checkbox input "true"
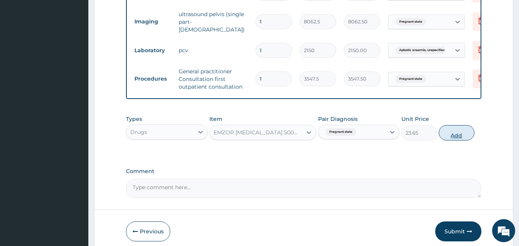
click at [454, 139] on button "Add" at bounding box center [457, 132] width 36 height 15
type input "0"
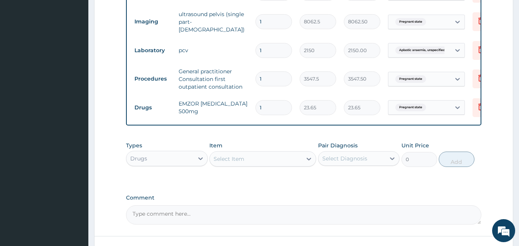
type input "18"
type input "425.70"
type input "20"
type input "473.00"
type input "20"
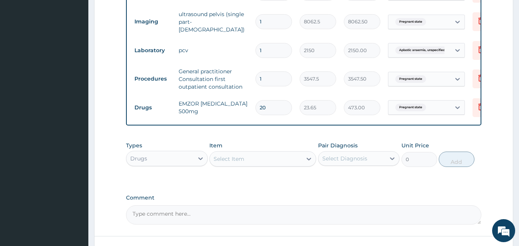
click at [244, 157] on div "Select Item" at bounding box center [229, 159] width 31 height 8
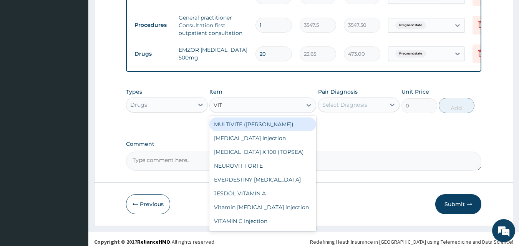
scroll to position [414, 0]
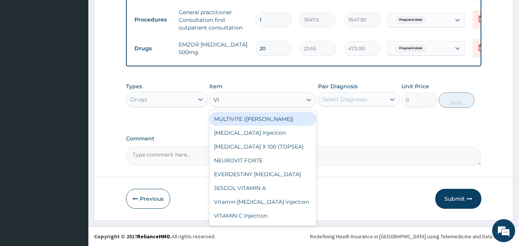
type input "V"
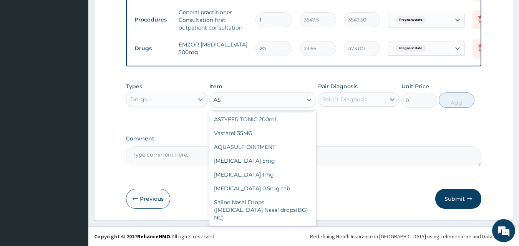
scroll to position [77, 0]
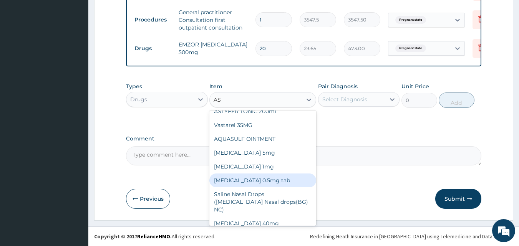
type input "ASC"
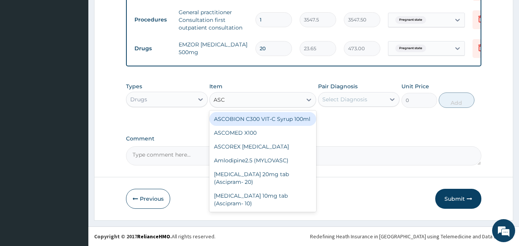
click at [271, 121] on div "ASCOBION C300 VIT-C Syrup 100ml" at bounding box center [262, 119] width 107 height 14
type input "946"
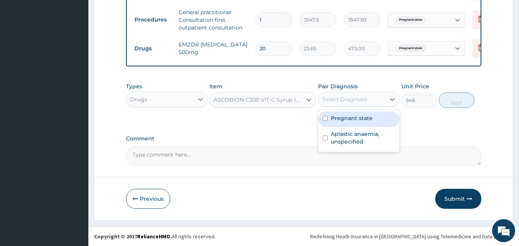
click at [342, 102] on div "Select Diagnosis" at bounding box center [344, 100] width 45 height 8
click at [340, 119] on label "Pregnant state" at bounding box center [352, 118] width 42 height 8
checkbox input "true"
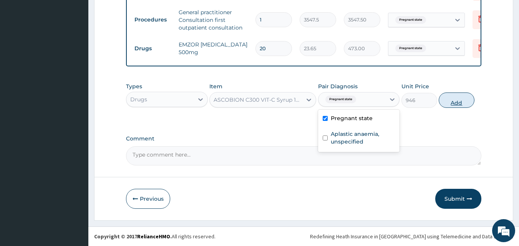
click at [458, 104] on button "Add" at bounding box center [457, 100] width 36 height 15
type input "0"
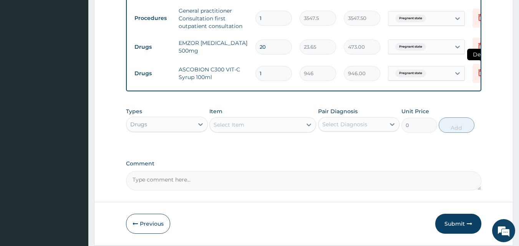
click at [477, 68] on icon at bounding box center [480, 72] width 9 height 9
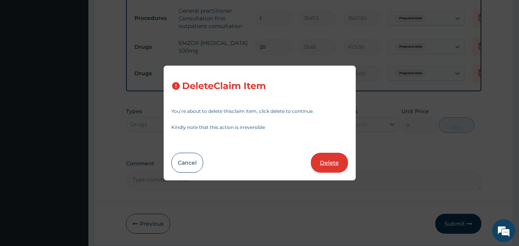
click at [328, 165] on button "Delete" at bounding box center [329, 163] width 37 height 20
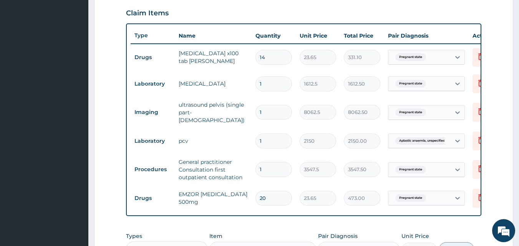
scroll to position [260, 0]
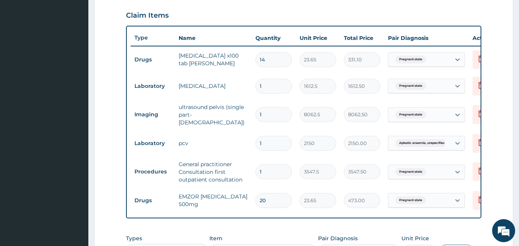
click at [307, 209] on tr "Drugs EMZOR PARACETAMOL 500mg 20 23.65 473.00 Pregnant state Delete" at bounding box center [319, 200] width 376 height 27
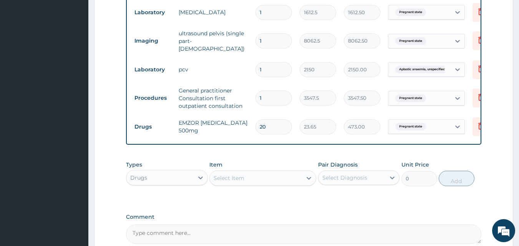
scroll to position [337, 0]
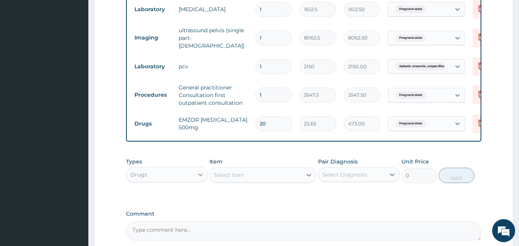
click at [197, 181] on div at bounding box center [201, 175] width 14 height 14
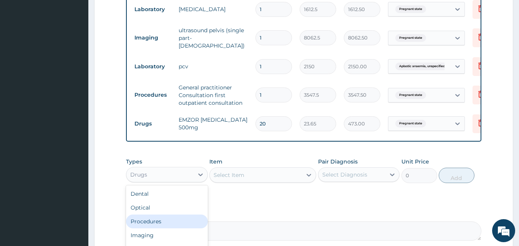
scroll to position [375, 0]
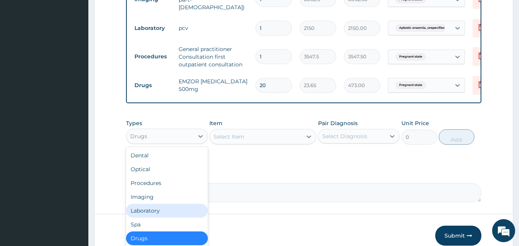
click at [170, 214] on div "Laboratory" at bounding box center [167, 211] width 82 height 14
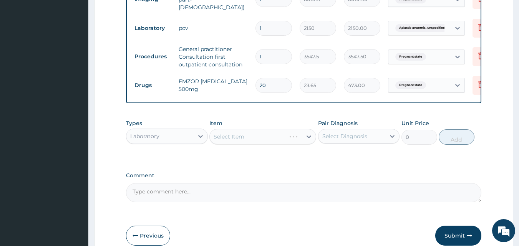
click at [249, 136] on div "Select Item" at bounding box center [262, 136] width 107 height 15
click at [252, 140] on div "Select Item" at bounding box center [262, 136] width 107 height 15
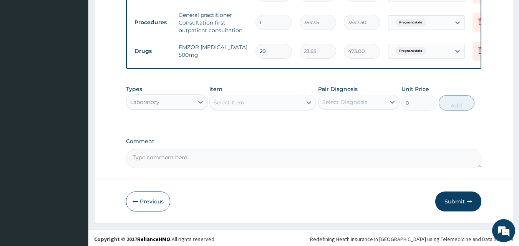
scroll to position [414, 0]
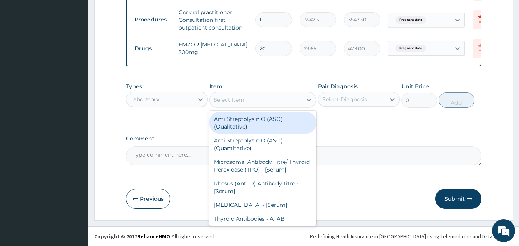
click at [258, 99] on div "Select Item" at bounding box center [256, 100] width 92 height 12
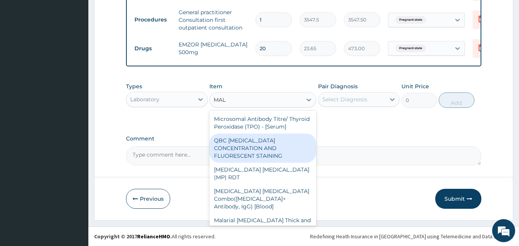
type input "MALA"
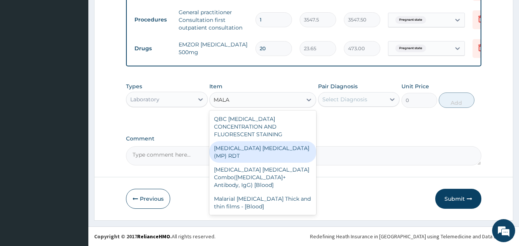
click at [252, 144] on div "MALARIA PARASITE (MP) RDT" at bounding box center [262, 152] width 107 height 22
type input "1612.5"
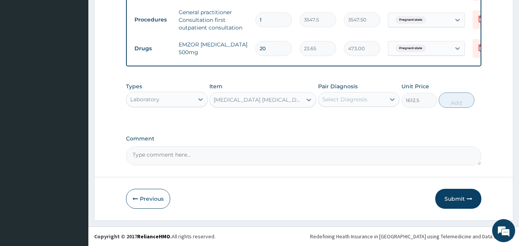
click at [365, 96] on div "Select Diagnosis" at bounding box center [344, 100] width 45 height 8
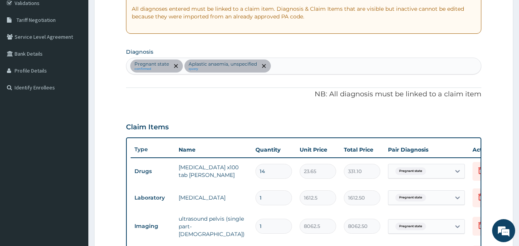
scroll to position [145, 0]
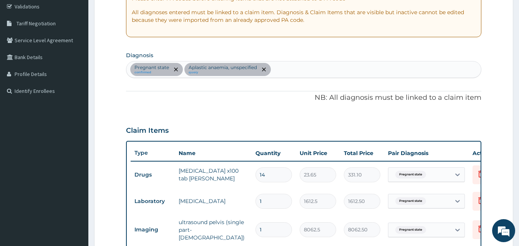
click at [300, 70] on div "Pregnant state confirmed Aplastic anaemia, unspecified query" at bounding box center [303, 69] width 355 height 16
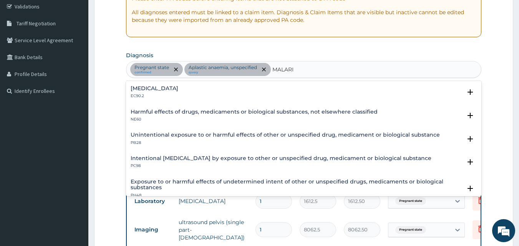
type input "MALARIA"
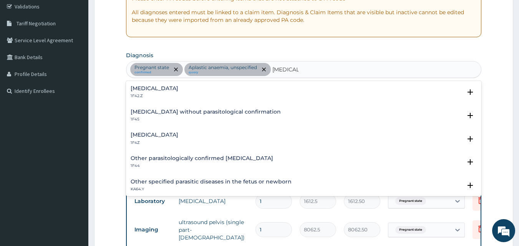
click at [171, 138] on h4 "Malaria, unspecified" at bounding box center [155, 135] width 48 height 6
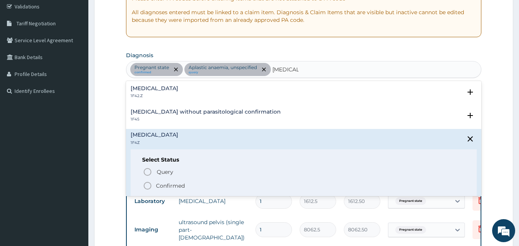
click at [166, 186] on p "Confirmed" at bounding box center [170, 186] width 29 height 8
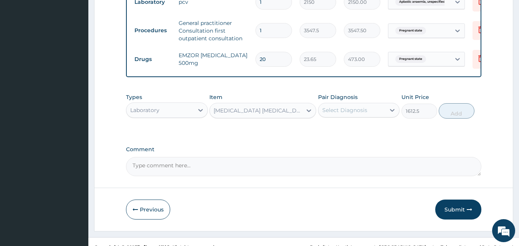
scroll to position [414, 0]
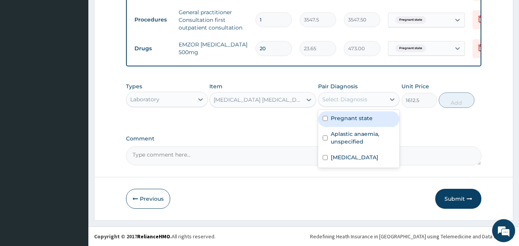
click at [353, 102] on div "Select Diagnosis" at bounding box center [344, 100] width 45 height 8
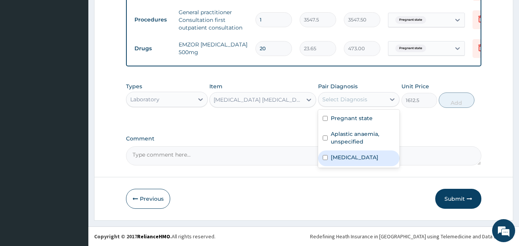
click at [344, 158] on label "Malaria, unspecified" at bounding box center [355, 158] width 48 height 8
checkbox input "true"
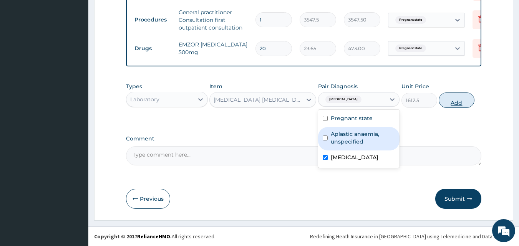
click at [459, 100] on button "Add" at bounding box center [457, 100] width 36 height 15
type input "0"
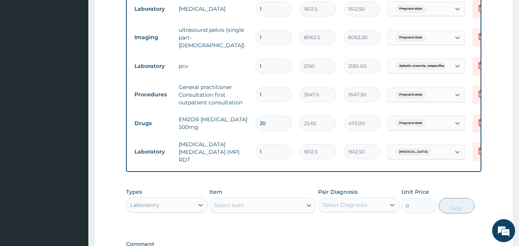
scroll to position [337, 0]
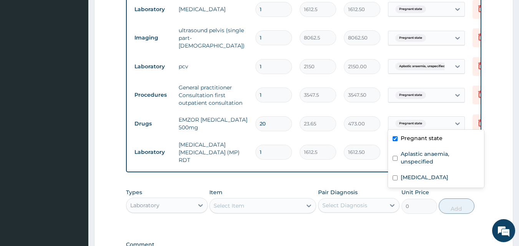
click at [445, 119] on div "Pregnant state" at bounding box center [419, 123] width 62 height 13
click at [427, 178] on label "Malaria, unspecified" at bounding box center [425, 178] width 48 height 8
checkbox input "true"
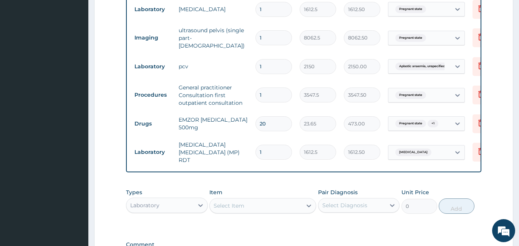
click at [350, 178] on div "PA Code / Prescription Code PA/3CD107 Encounter Date 11-10-2025 Important Notic…" at bounding box center [304, 4] width 356 height 535
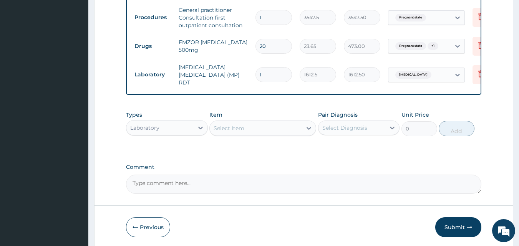
scroll to position [440, 0]
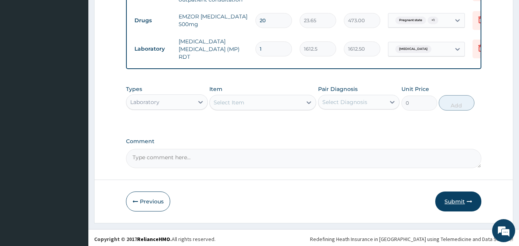
click at [448, 198] on button "Submit" at bounding box center [458, 202] width 46 height 20
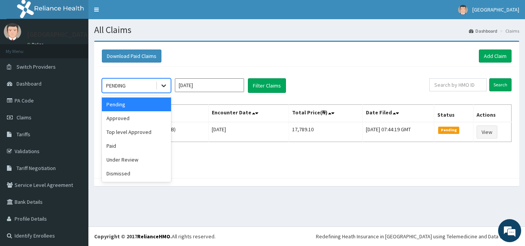
click at [165, 87] on icon at bounding box center [164, 86] width 8 height 8
click at [143, 121] on div "Approved" at bounding box center [136, 118] width 69 height 14
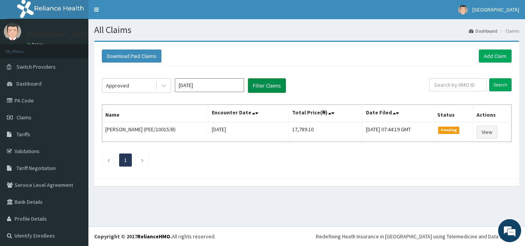
click at [263, 87] on button "Filter Claims" at bounding box center [267, 85] width 38 height 15
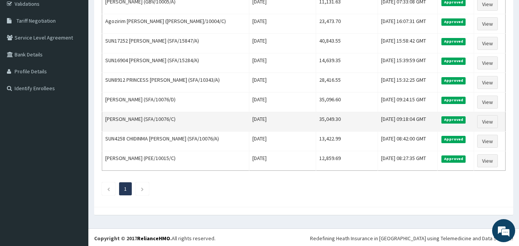
scroll to position [149, 0]
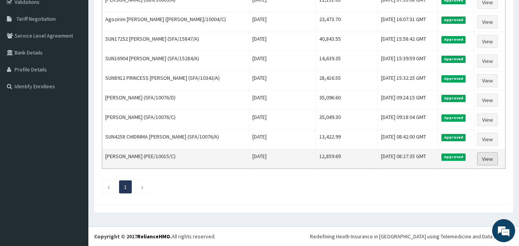
click at [492, 159] on link "View" at bounding box center [487, 158] width 21 height 13
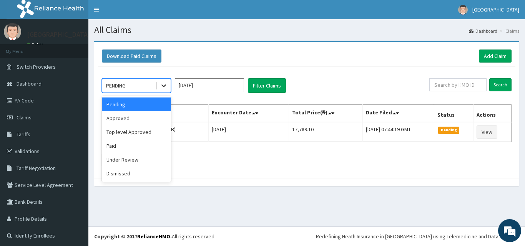
click at [161, 84] on icon at bounding box center [164, 86] width 8 height 8
click at [139, 117] on div "Approved" at bounding box center [136, 118] width 69 height 14
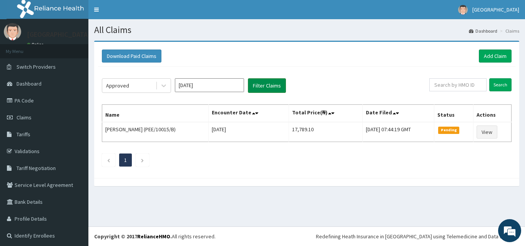
click at [276, 87] on button "Filter Claims" at bounding box center [267, 85] width 38 height 15
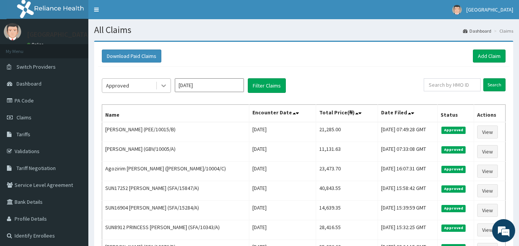
click at [165, 84] on icon at bounding box center [164, 86] width 8 height 8
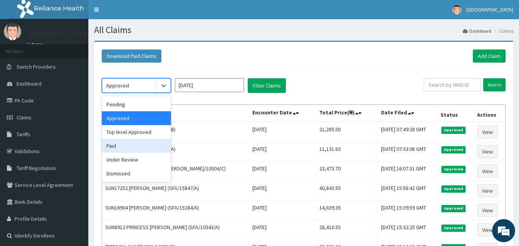
click at [144, 152] on div "Paid" at bounding box center [136, 146] width 69 height 14
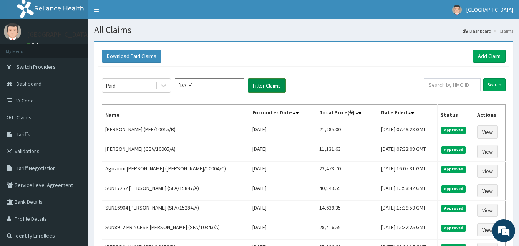
click at [265, 85] on button "Filter Claims" at bounding box center [267, 85] width 38 height 15
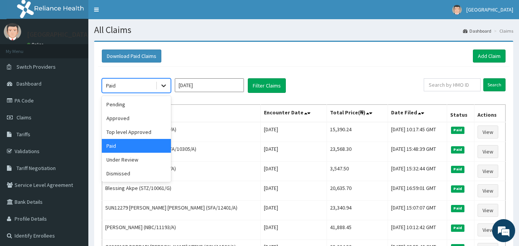
click at [162, 87] on icon at bounding box center [164, 86] width 8 height 8
click at [149, 159] on div "Under Review" at bounding box center [136, 160] width 69 height 14
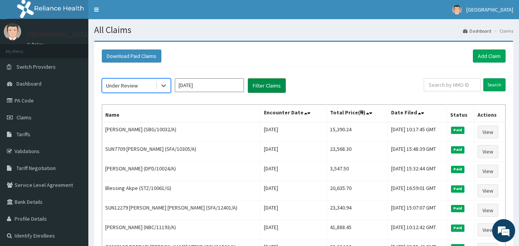
click at [263, 86] on button "Filter Claims" at bounding box center [267, 85] width 38 height 15
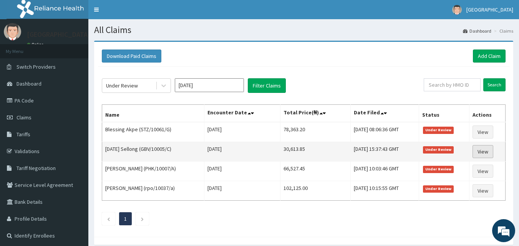
click at [484, 152] on link "View" at bounding box center [482, 151] width 21 height 13
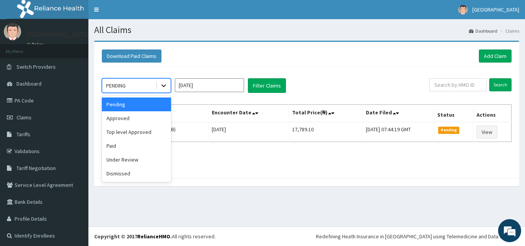
click at [166, 83] on icon at bounding box center [164, 86] width 8 height 8
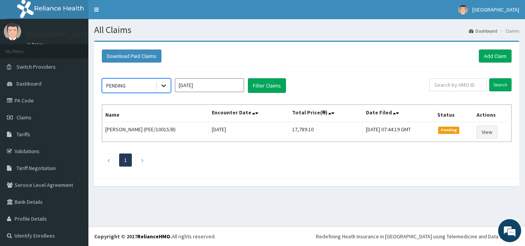
click at [166, 83] on icon at bounding box center [164, 86] width 8 height 8
click at [35, 132] on link "Tariffs" at bounding box center [44, 134] width 88 height 17
click at [495, 56] on link "Add Claim" at bounding box center [495, 56] width 33 height 13
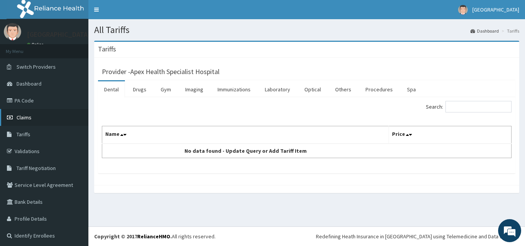
click at [48, 119] on link "Claims" at bounding box center [44, 117] width 88 height 17
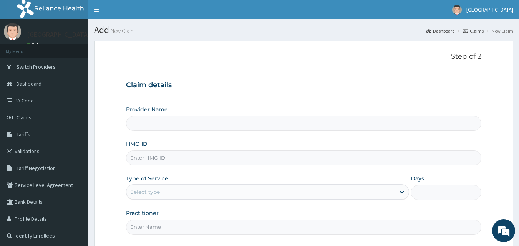
click at [189, 157] on input "HMO ID" at bounding box center [304, 158] width 356 height 15
type input "Apex Health Specialist Hospital"
type input "PEE/10015/C"
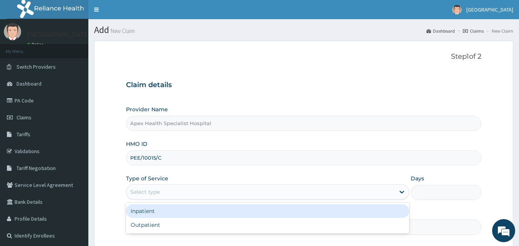
click at [191, 194] on div "Select type" at bounding box center [260, 192] width 268 height 12
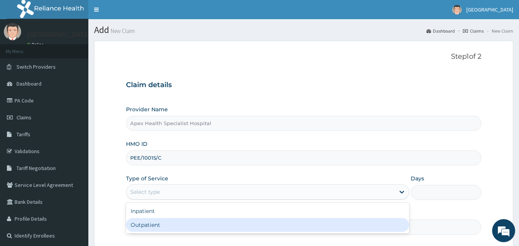
click at [175, 228] on div "Outpatient" at bounding box center [267, 225] width 283 height 14
type input "1"
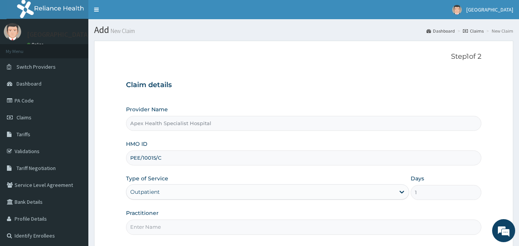
click at [199, 226] on input "Practitioner" at bounding box center [304, 227] width 356 height 15
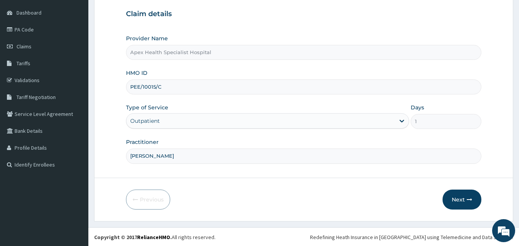
scroll to position [72, 0]
type input "DR OKEKE"
click at [455, 197] on button "Next" at bounding box center [461, 199] width 39 height 20
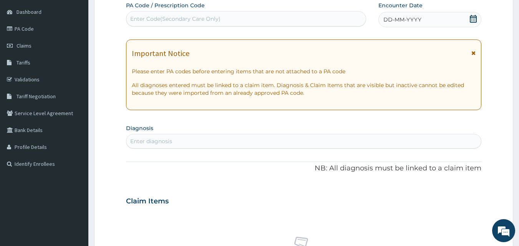
click at [412, 18] on span "DD-MM-YYYY" at bounding box center [402, 20] width 38 height 8
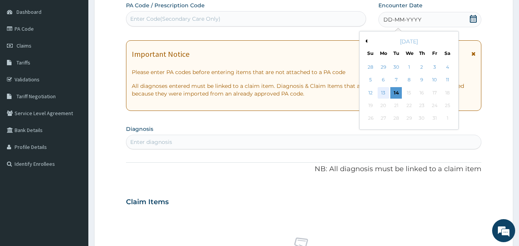
click at [384, 93] on div "13" at bounding box center [384, 93] width 12 height 12
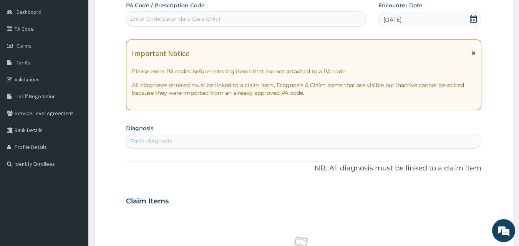
click at [245, 144] on div "Enter diagnosis" at bounding box center [303, 141] width 355 height 12
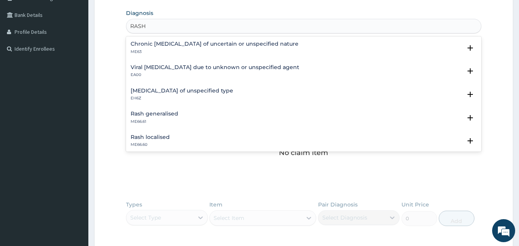
scroll to position [0, 0]
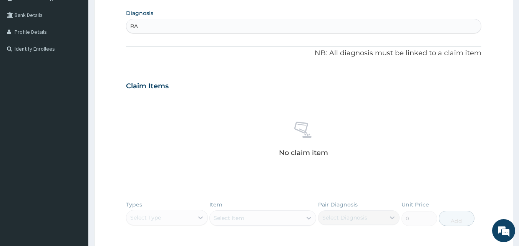
type input "R"
type input "I"
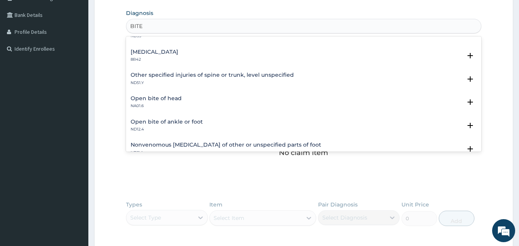
scroll to position [1053, 0]
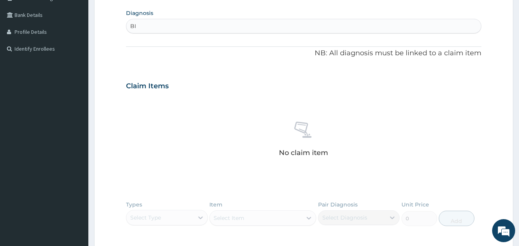
type input "B"
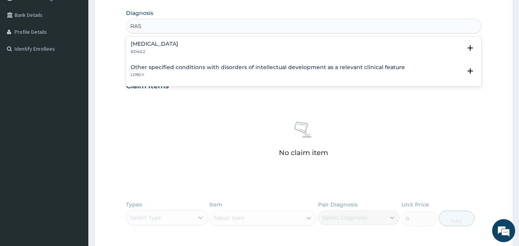
type input "RASH"
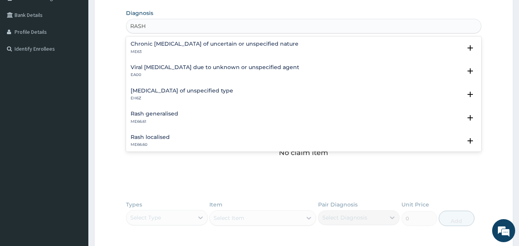
scroll to position [0, 0]
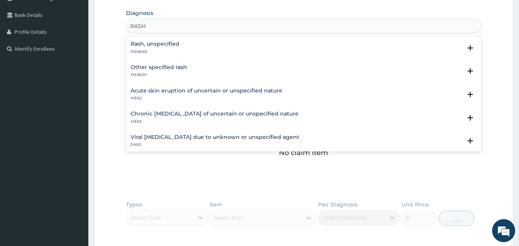
click at [172, 67] on h4 "Other specified rash" at bounding box center [159, 68] width 56 height 6
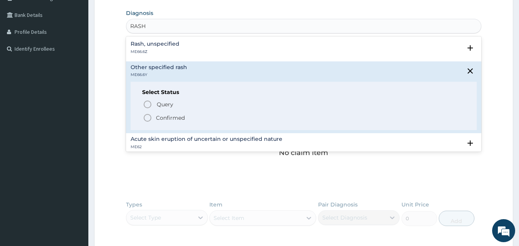
click at [168, 120] on p "Confirmed" at bounding box center [170, 118] width 29 height 8
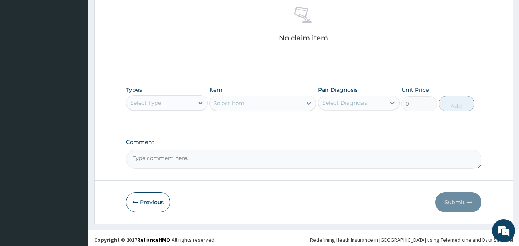
scroll to position [308, 0]
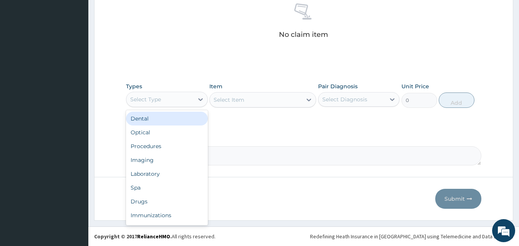
click at [163, 97] on div "Select Type" at bounding box center [159, 99] width 67 height 12
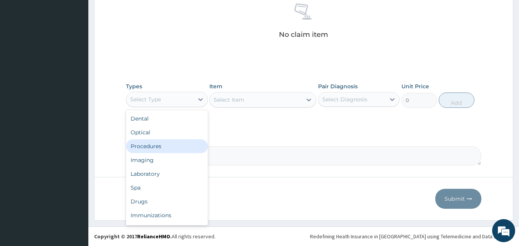
click at [146, 147] on div "Procedures" at bounding box center [167, 146] width 82 height 14
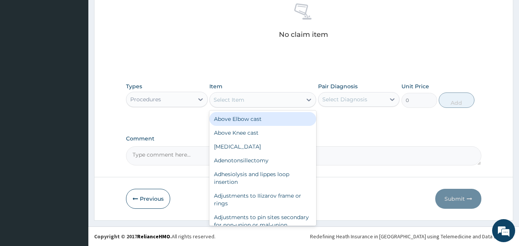
click at [240, 98] on div "Select Item" at bounding box center [229, 100] width 31 height 8
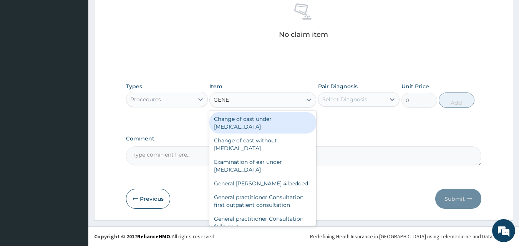
type input "GENER"
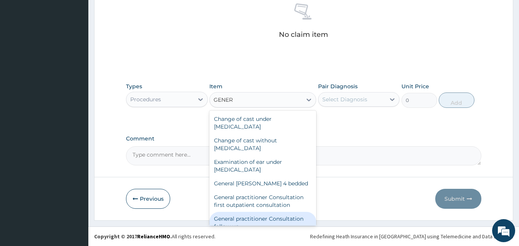
click at [272, 216] on div "General practitioner Consultation follow up" at bounding box center [262, 223] width 107 height 22
type input "2365"
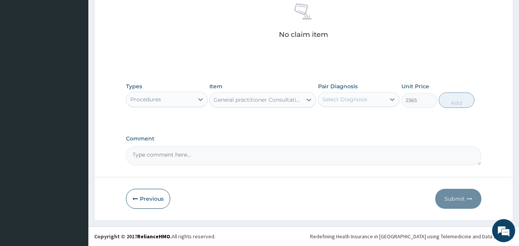
click at [352, 100] on div "Select Diagnosis" at bounding box center [344, 100] width 45 height 8
click at [345, 122] on label "Other specified rash" at bounding box center [359, 118] width 56 height 8
checkbox input "true"
click at [456, 102] on button "Add" at bounding box center [457, 100] width 36 height 15
type input "0"
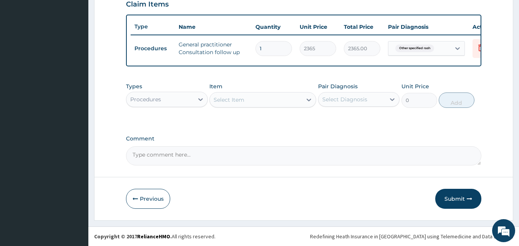
scroll to position [277, 0]
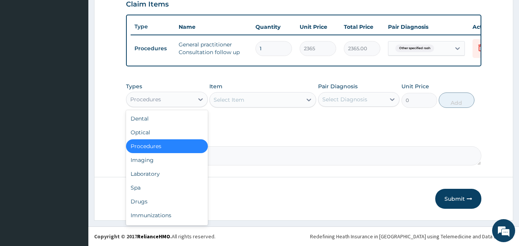
click at [191, 104] on div "Procedures" at bounding box center [159, 99] width 67 height 12
click at [166, 202] on div "Drugs" at bounding box center [167, 202] width 82 height 14
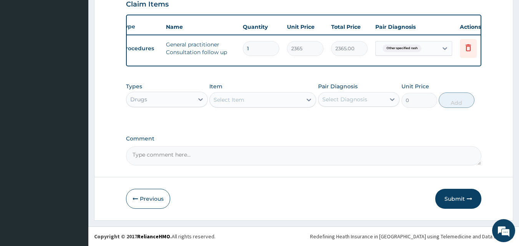
scroll to position [0, 15]
click at [243, 99] on div "Select Item" at bounding box center [229, 100] width 31 height 8
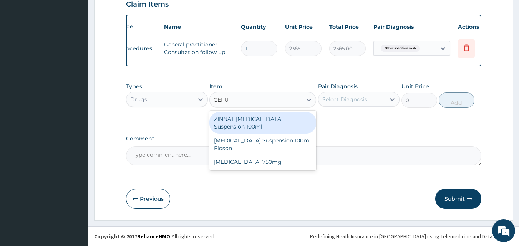
type input "CEFUR"
click at [268, 125] on div "ZINNAT CEFUROXIME Suspension 100ml" at bounding box center [262, 123] width 107 height 22
type input "8868.75"
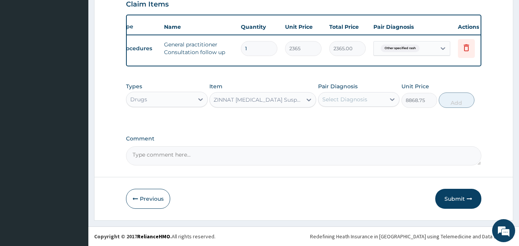
click at [361, 101] on div "Select Diagnosis" at bounding box center [344, 100] width 45 height 8
click at [351, 121] on label "Other specified rash" at bounding box center [359, 118] width 56 height 8
checkbox input "true"
click at [454, 102] on button "Add" at bounding box center [457, 100] width 36 height 15
type input "0"
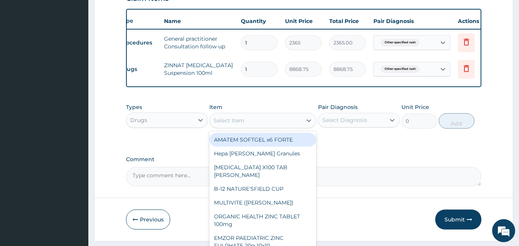
click at [252, 127] on div "Select Item" at bounding box center [256, 120] width 92 height 12
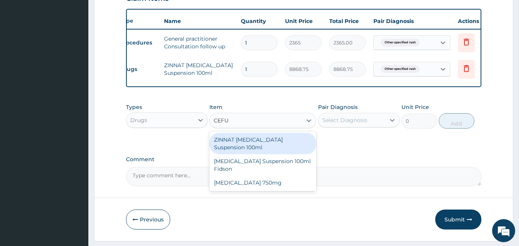
type input "CEFUR"
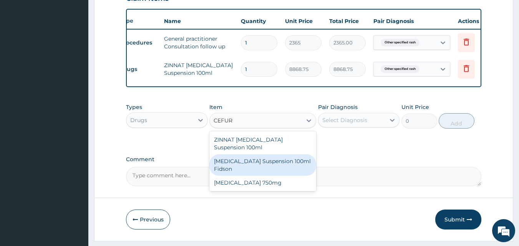
click at [253, 171] on div "Cefuroxime Suspension 100ml Fidson" at bounding box center [262, 165] width 107 height 22
type input "2365"
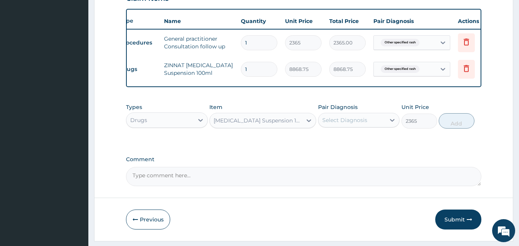
click at [290, 124] on div "[MEDICAL_DATA] Suspension 100ml Fidson" at bounding box center [258, 121] width 89 height 8
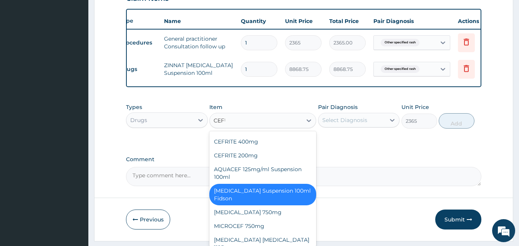
scroll to position [0, 0]
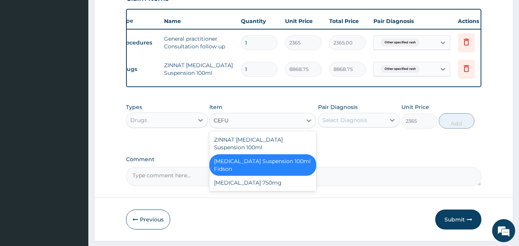
type input "CEFUR"
click at [258, 190] on div "[MEDICAL_DATA] 750mg" at bounding box center [262, 183] width 107 height 14
type input "1773.75"
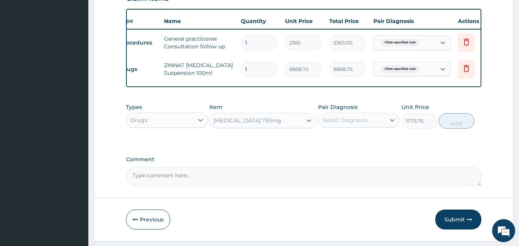
click at [361, 124] on div "Select Diagnosis" at bounding box center [344, 120] width 45 height 8
drag, startPoint x: 353, startPoint y: 142, endPoint x: 398, endPoint y: 134, distance: 45.3
click at [353, 142] on label "Other specified rash" at bounding box center [359, 139] width 56 height 8
checkbox input "true"
click at [452, 129] on button "Add" at bounding box center [457, 120] width 36 height 15
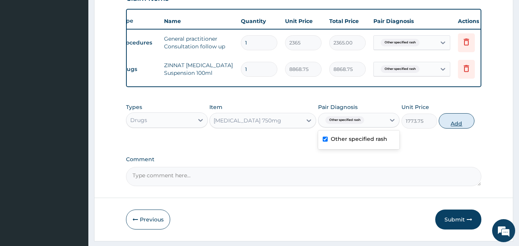
type input "0"
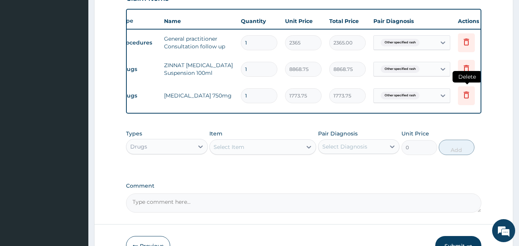
click at [467, 96] on icon at bounding box center [466, 94] width 9 height 9
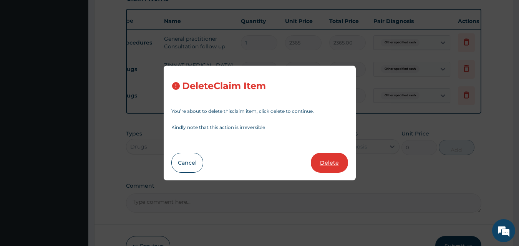
click at [331, 162] on button "Delete" at bounding box center [329, 163] width 37 height 20
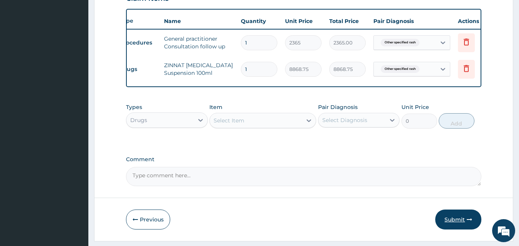
click at [458, 222] on button "Submit" at bounding box center [458, 220] width 46 height 20
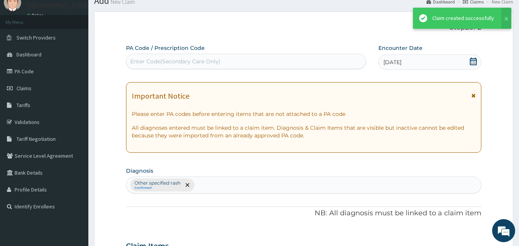
scroll to position [277, 0]
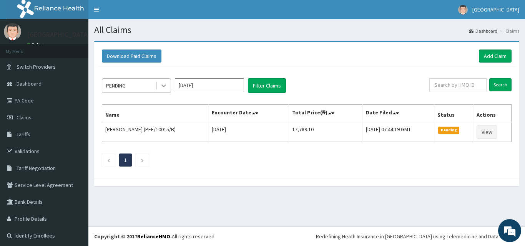
click at [165, 85] on icon at bounding box center [163, 86] width 5 height 3
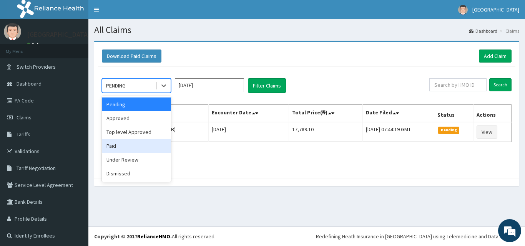
click at [142, 145] on div "Paid" at bounding box center [136, 146] width 69 height 14
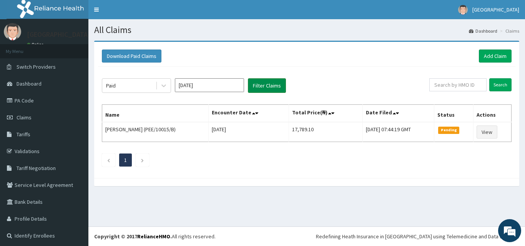
click at [258, 87] on button "Filter Claims" at bounding box center [267, 85] width 38 height 15
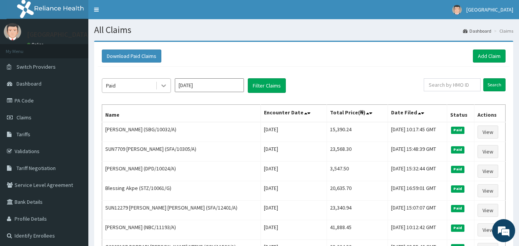
drag, startPoint x: 163, startPoint y: 86, endPoint x: 162, endPoint y: 90, distance: 4.0
click at [162, 86] on icon at bounding box center [163, 86] width 5 height 3
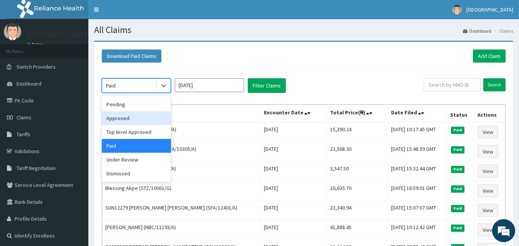
click at [135, 119] on div "Approved" at bounding box center [136, 118] width 69 height 14
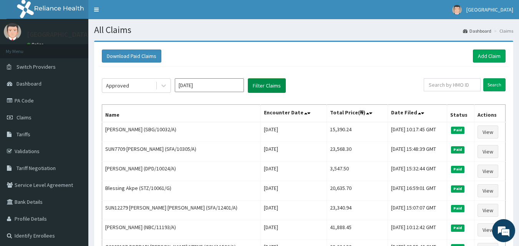
click at [262, 82] on button "Filter Claims" at bounding box center [267, 85] width 38 height 15
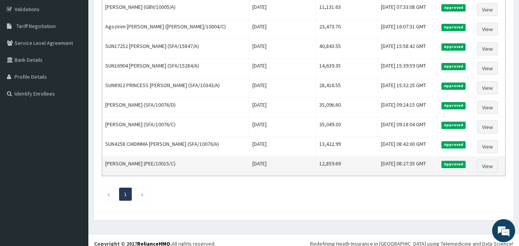
scroll to position [149, 0]
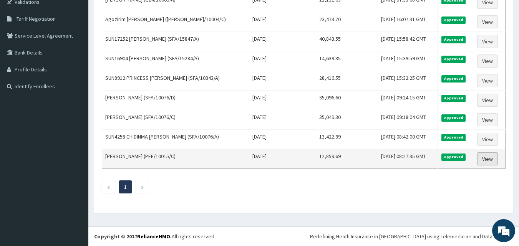
click at [483, 157] on link "View" at bounding box center [487, 158] width 21 height 13
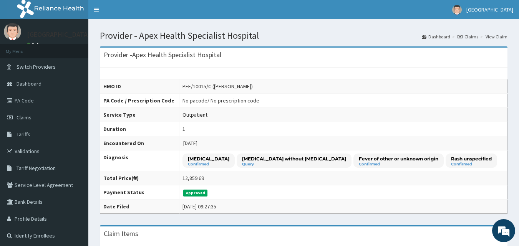
scroll to position [38, 0]
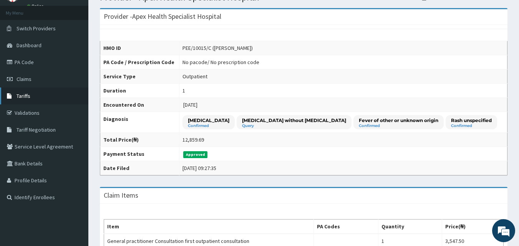
click at [32, 99] on link "Tariffs" at bounding box center [44, 96] width 88 height 17
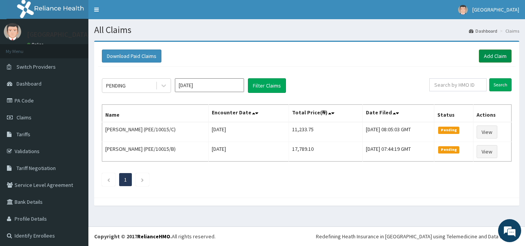
click at [485, 54] on link "Add Claim" at bounding box center [495, 56] width 33 height 13
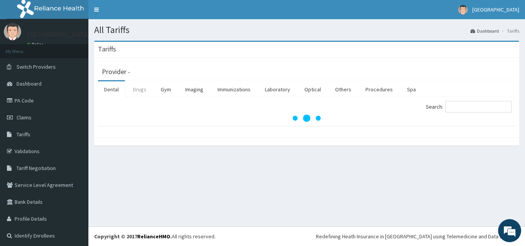
click at [140, 88] on link "Drugs" at bounding box center [140, 89] width 26 height 16
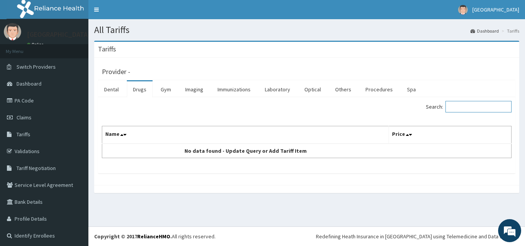
click at [457, 107] on input "Search:" at bounding box center [478, 107] width 66 height 12
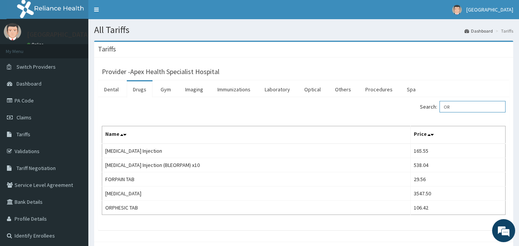
type input "O"
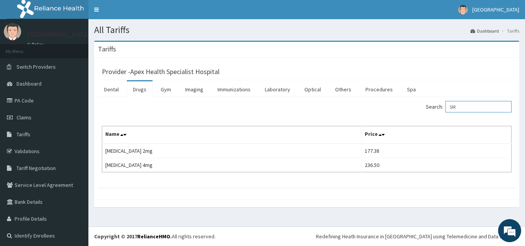
type input "SIR"
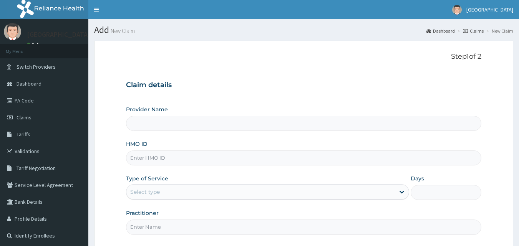
click at [166, 159] on input "HMO ID" at bounding box center [304, 158] width 356 height 15
type input "Apex Health Specialist Hospital"
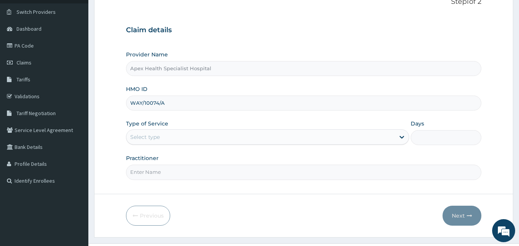
scroll to position [72, 0]
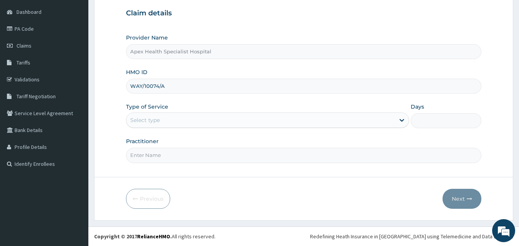
type input "WAY/10074/A"
click at [228, 120] on div "Select type" at bounding box center [260, 120] width 268 height 12
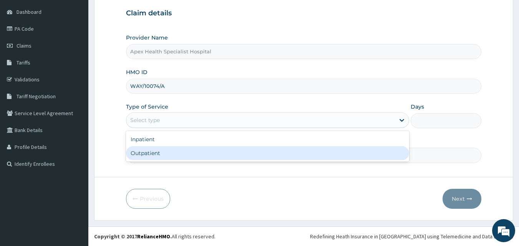
click at [224, 156] on div "Outpatient" at bounding box center [267, 153] width 283 height 14
type input "1"
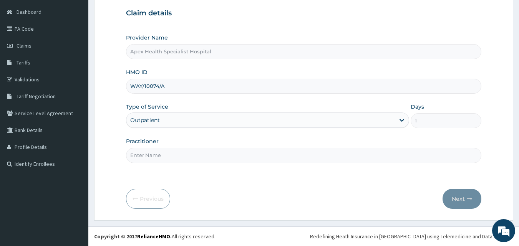
click at [223, 152] on input "Practitioner" at bounding box center [304, 155] width 356 height 15
type input "[PERSON_NAME]"
click at [465, 197] on button "Next" at bounding box center [461, 199] width 39 height 20
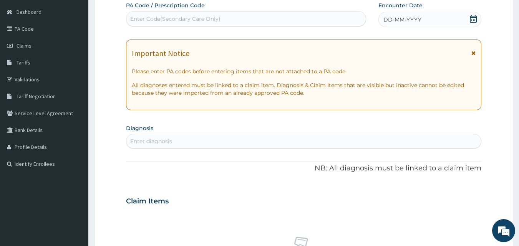
click at [421, 17] on div "DD-MM-YYYY" at bounding box center [429, 19] width 103 height 15
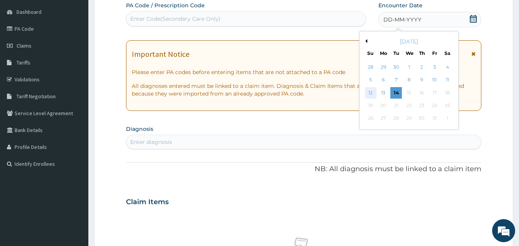
click at [371, 92] on div "12" at bounding box center [371, 93] width 12 height 12
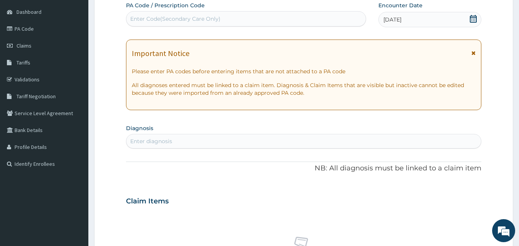
click at [301, 140] on div "Enter diagnosis" at bounding box center [303, 141] width 355 height 12
type input "CHEST"
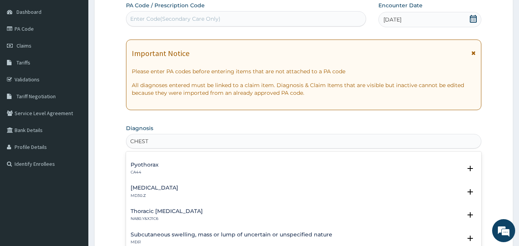
scroll to position [38, 0]
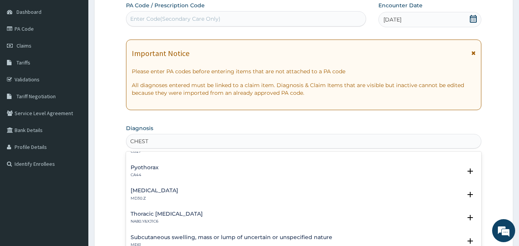
click at [175, 192] on h4 "Chest pain, unspecified" at bounding box center [155, 191] width 48 height 6
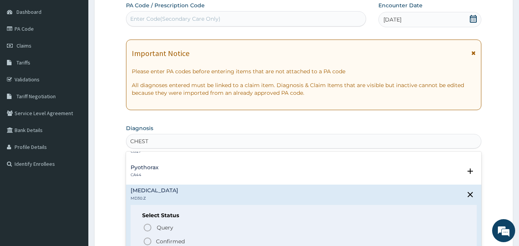
click at [160, 240] on p "Confirmed" at bounding box center [170, 242] width 29 height 8
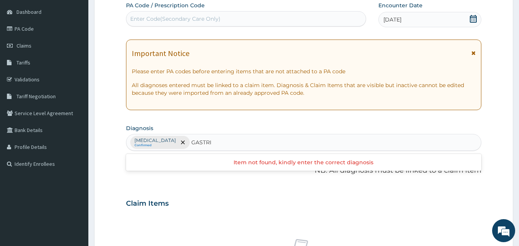
type input "GASTR"
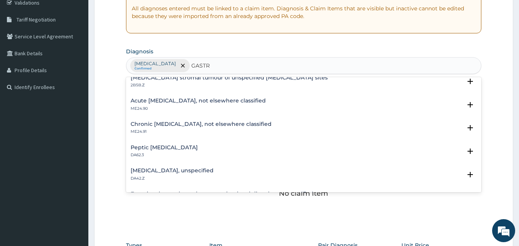
scroll to position [691, 0]
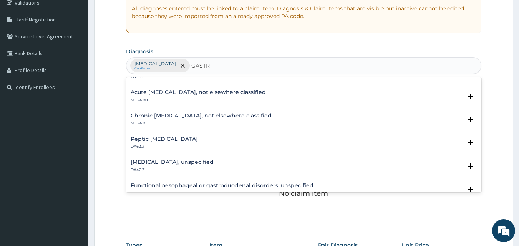
click at [177, 164] on h4 "Gastritis, unspecified" at bounding box center [172, 162] width 83 height 6
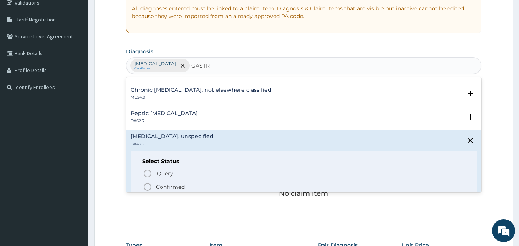
scroll to position [730, 0]
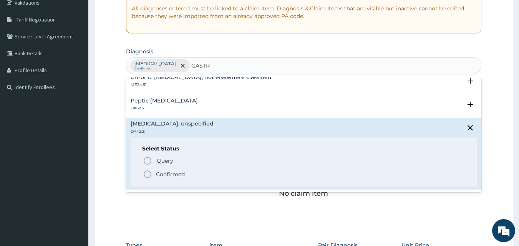
click at [165, 175] on p "Confirmed" at bounding box center [170, 175] width 29 height 8
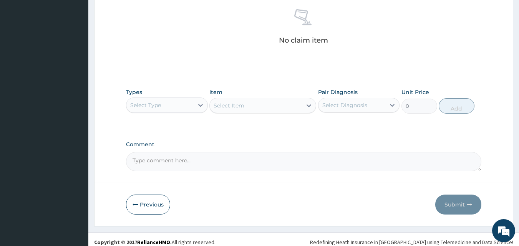
scroll to position [302, 0]
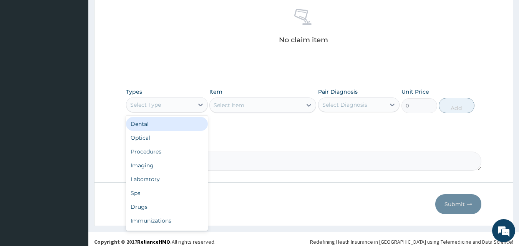
click at [182, 108] on div "Select Type" at bounding box center [159, 105] width 67 height 12
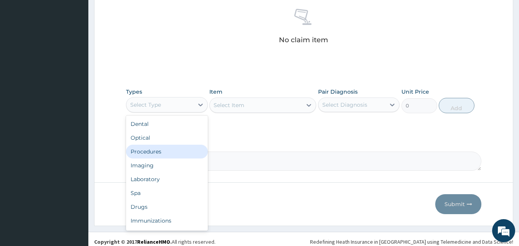
click at [170, 153] on div "Procedures" at bounding box center [167, 152] width 82 height 14
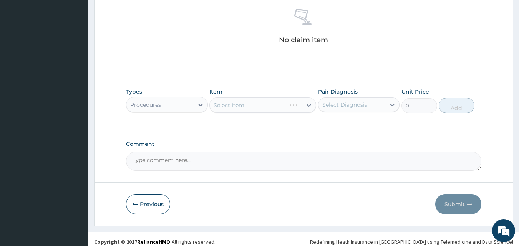
click at [246, 104] on div "Select Item" at bounding box center [262, 105] width 107 height 15
click at [246, 106] on div "Select Item" at bounding box center [262, 105] width 107 height 15
click at [246, 104] on div "Select Item" at bounding box center [262, 105] width 107 height 15
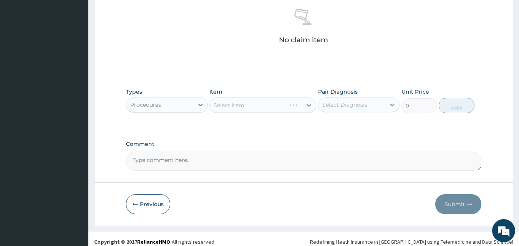
click at [265, 113] on div "Types Procedures Item Select Item Pair Diagnosis Select Diagnosis Unit Price 0 …" at bounding box center [304, 100] width 356 height 33
click at [263, 106] on div "Select Item" at bounding box center [262, 105] width 107 height 15
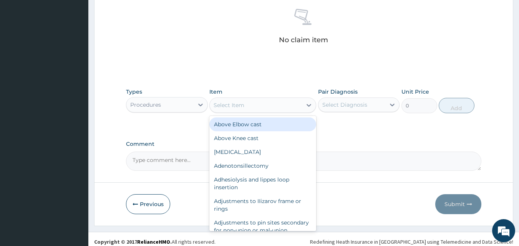
click at [270, 110] on div "Select Item" at bounding box center [256, 105] width 92 height 12
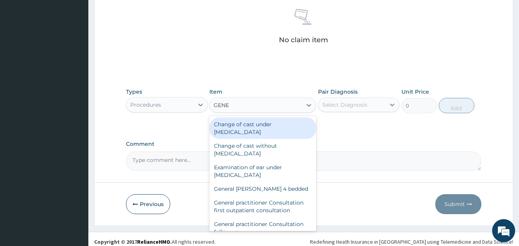
type input "GENER"
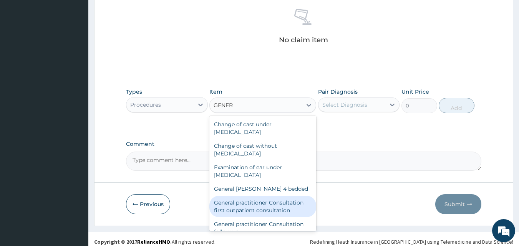
drag, startPoint x: 262, startPoint y: 206, endPoint x: 261, endPoint y: 165, distance: 41.1
click at [262, 205] on div "General practitioner Consultation first outpatient consultation" at bounding box center [262, 207] width 107 height 22
type input "3547.5"
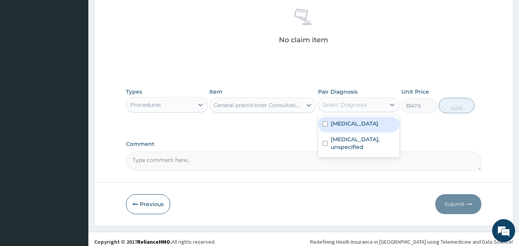
click at [353, 105] on div "Select Diagnosis" at bounding box center [344, 105] width 45 height 8
click at [349, 124] on label "Chest pain, unspecified" at bounding box center [355, 124] width 48 height 8
checkbox input "true"
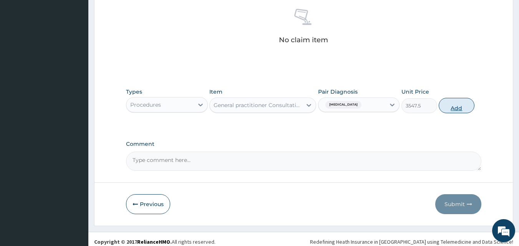
click at [457, 107] on button "Add" at bounding box center [457, 105] width 36 height 15
type input "0"
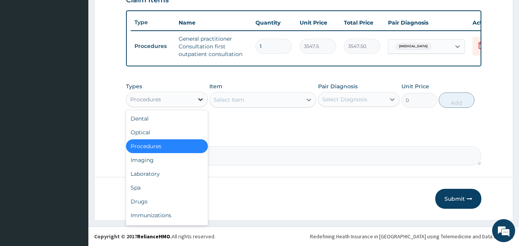
click at [195, 101] on div at bounding box center [201, 100] width 14 height 14
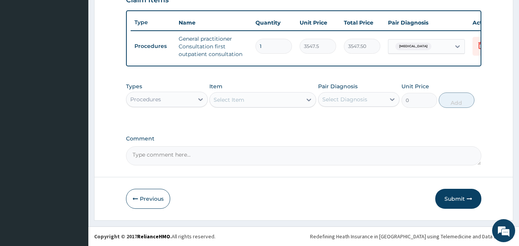
click at [239, 100] on div "Select Item" at bounding box center [229, 100] width 31 height 8
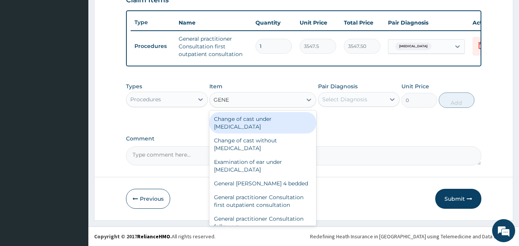
type input "GENER"
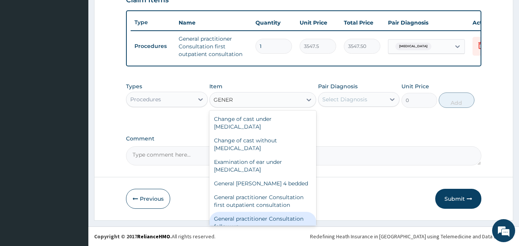
click at [259, 217] on div "General practitioner Consultation follow up" at bounding box center [262, 223] width 107 height 22
type input "2365"
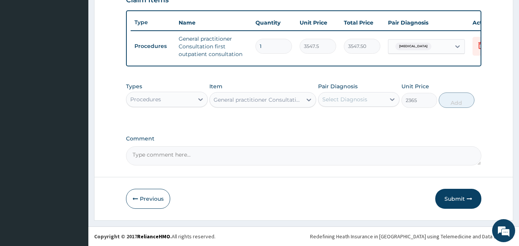
click at [344, 98] on div "Select Diagnosis" at bounding box center [344, 100] width 45 height 8
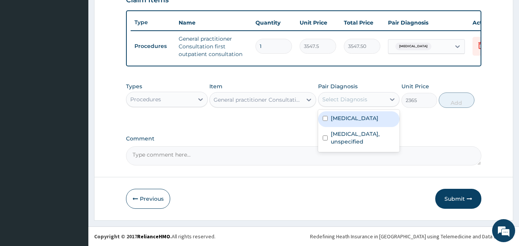
click at [343, 121] on label "Chest pain, unspecified" at bounding box center [355, 118] width 48 height 8
checkbox input "true"
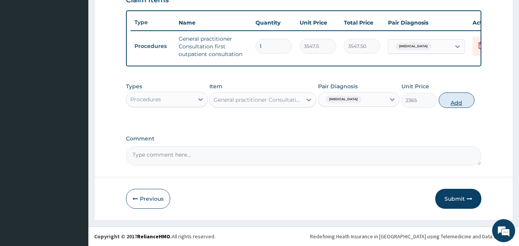
click at [453, 101] on button "Add" at bounding box center [457, 100] width 36 height 15
type input "0"
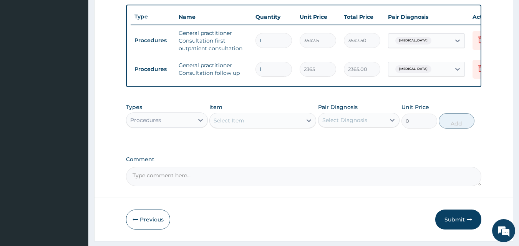
click at [186, 126] on div "Procedures" at bounding box center [159, 120] width 67 height 12
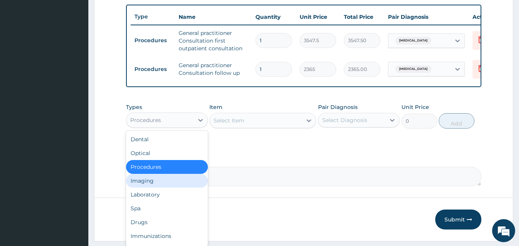
click at [149, 188] on div "Imaging" at bounding box center [167, 181] width 82 height 14
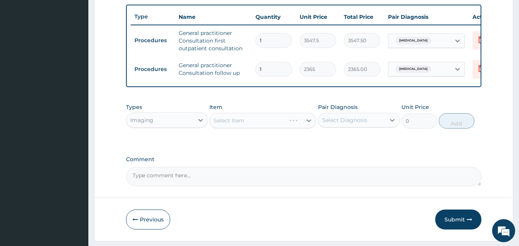
click at [250, 127] on div "Select Item" at bounding box center [262, 120] width 107 height 15
click at [249, 127] on div "Select Item" at bounding box center [256, 120] width 92 height 12
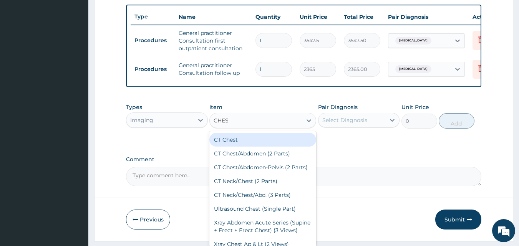
type input "CHEST"
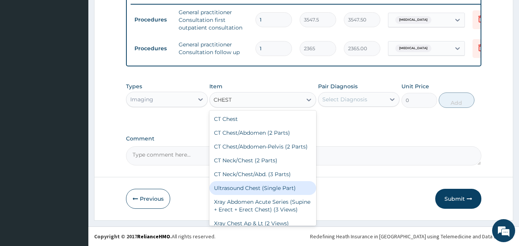
scroll to position [35, 0]
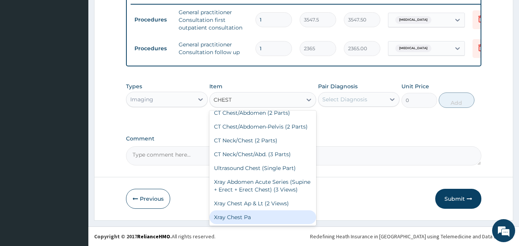
click at [257, 220] on div "Xray Chest Pa" at bounding box center [262, 217] width 107 height 14
type input "7525"
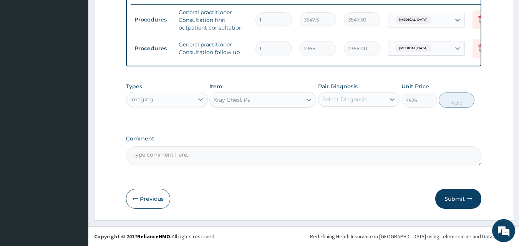
drag, startPoint x: 353, startPoint y: 99, endPoint x: 351, endPoint y: 103, distance: 4.0
click at [352, 99] on div "Select Diagnosis" at bounding box center [344, 100] width 45 height 8
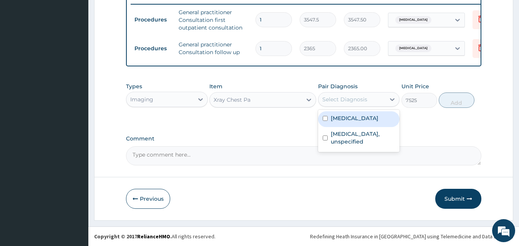
click at [350, 124] on div "Chest pain, unspecified" at bounding box center [359, 119] width 82 height 16
checkbox input "true"
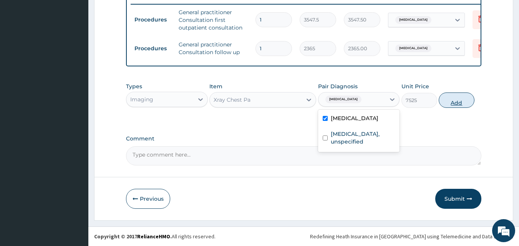
drag, startPoint x: 458, startPoint y: 102, endPoint x: 449, endPoint y: 104, distance: 9.0
click at [458, 103] on button "Add" at bounding box center [457, 100] width 36 height 15
type input "0"
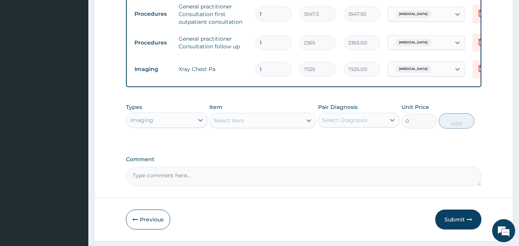
click at [258, 127] on div "Select Item" at bounding box center [256, 120] width 92 height 12
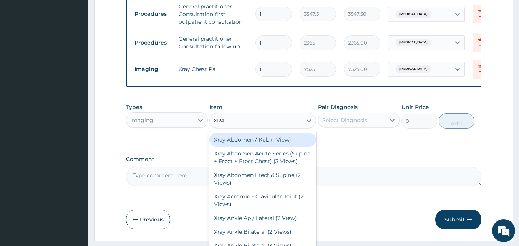
type input "XRAY"
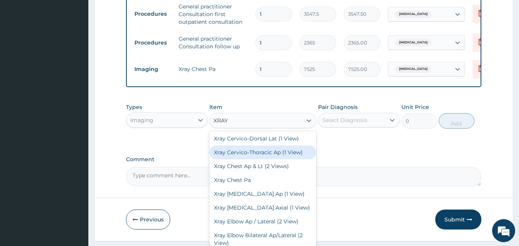
scroll to position [346, 0]
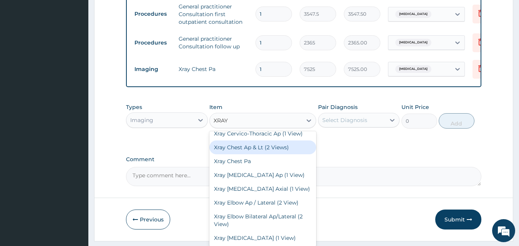
click at [261, 154] on div "Xray Chest Ap & Lt (2 Views)" at bounding box center [262, 148] width 107 height 14
type input "8062.5"
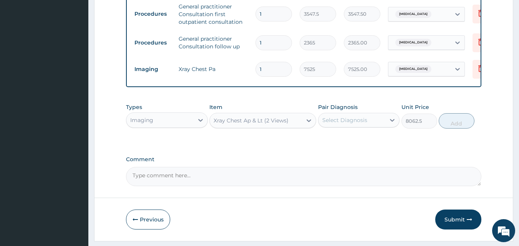
click at [359, 124] on div "Select Diagnosis" at bounding box center [344, 120] width 45 height 8
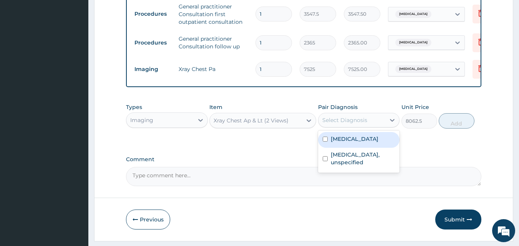
click at [354, 143] on label "Chest pain, unspecified" at bounding box center [355, 139] width 48 height 8
checkbox input "true"
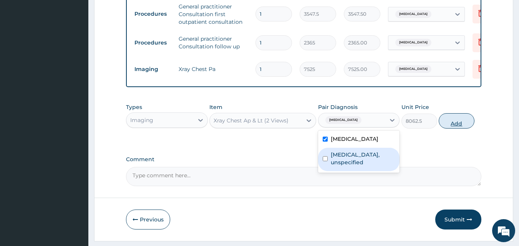
click at [453, 127] on button "Add" at bounding box center [457, 120] width 36 height 15
type input "0"
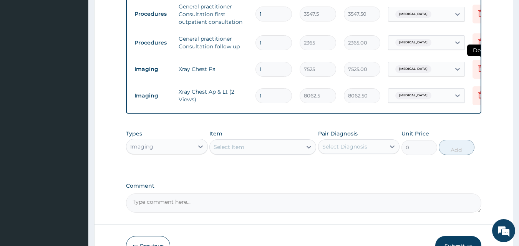
click at [476, 70] on icon at bounding box center [480, 68] width 9 height 9
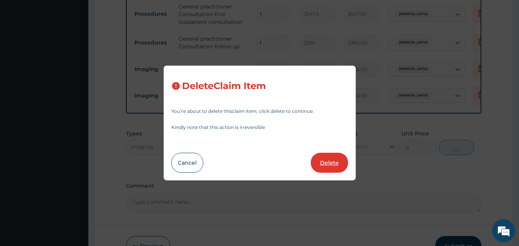
click at [329, 160] on button "Delete" at bounding box center [329, 163] width 37 height 20
type input "8062.5"
type input "8062.50"
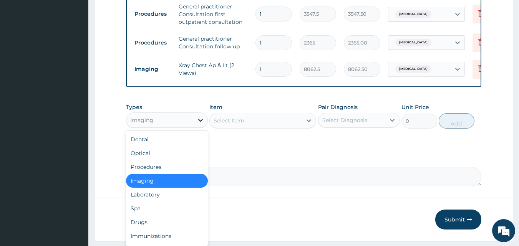
click at [199, 124] on icon at bounding box center [201, 120] width 8 height 8
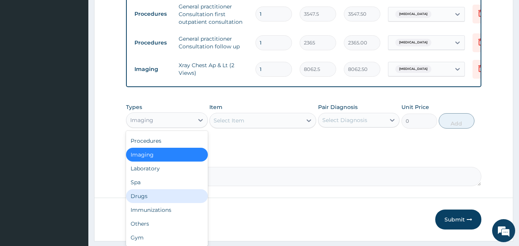
click at [161, 198] on div "Drugs" at bounding box center [167, 196] width 82 height 14
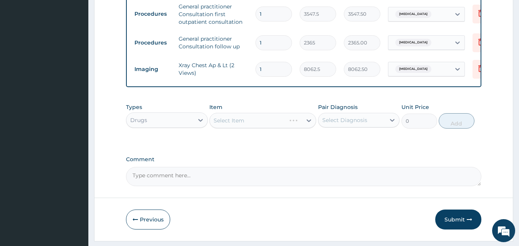
click at [253, 128] on div "Select Item" at bounding box center [262, 120] width 107 height 15
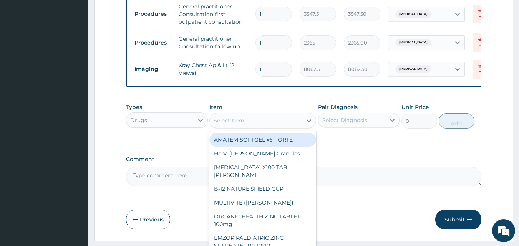
click at [255, 123] on div "Select Item" at bounding box center [256, 120] width 92 height 12
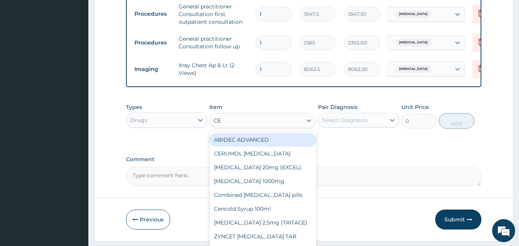
type input "CEL"
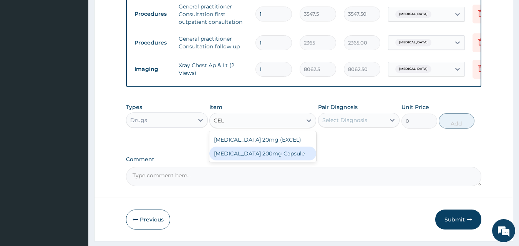
click at [249, 161] on div "Celebrex 200mg Capsule" at bounding box center [262, 154] width 107 height 14
type input "402.05"
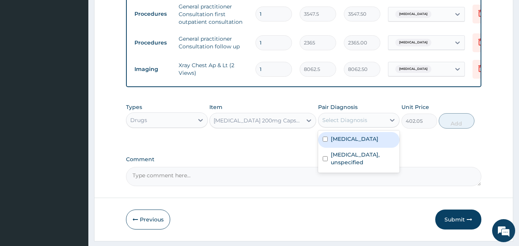
click at [369, 126] on div "Select Diagnosis" at bounding box center [351, 120] width 67 height 12
click at [364, 143] on label "Chest pain, unspecified" at bounding box center [355, 139] width 48 height 8
checkbox input "true"
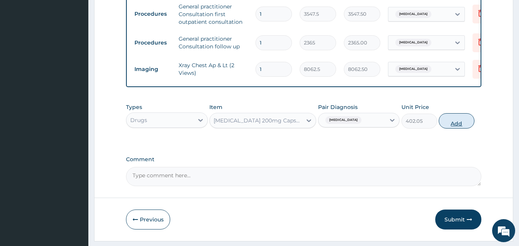
click at [459, 129] on button "Add" at bounding box center [457, 120] width 36 height 15
type input "0"
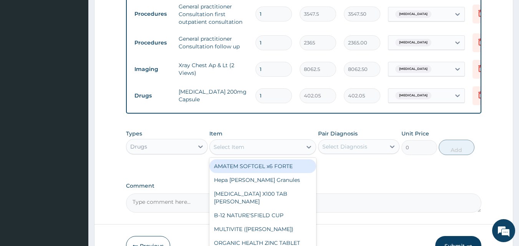
click at [225, 151] on div "Select Item" at bounding box center [229, 147] width 31 height 8
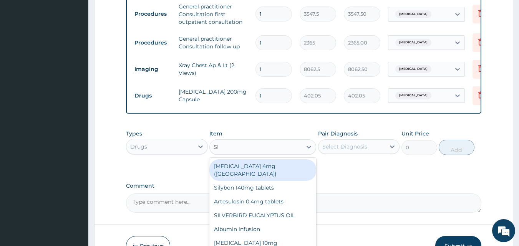
type input "SIR"
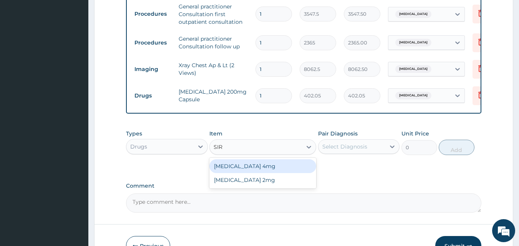
click at [255, 173] on div "SIRDALUD 4mg" at bounding box center [262, 166] width 107 height 14
type input "236.5"
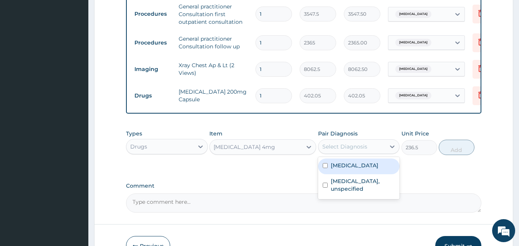
click at [334, 151] on div "Select Diagnosis" at bounding box center [344, 147] width 45 height 8
click at [339, 169] on label "Chest pain, unspecified" at bounding box center [355, 166] width 48 height 8
checkbox input "true"
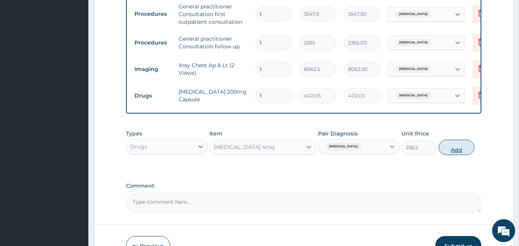
click at [455, 155] on button "Add" at bounding box center [457, 147] width 36 height 15
type input "0"
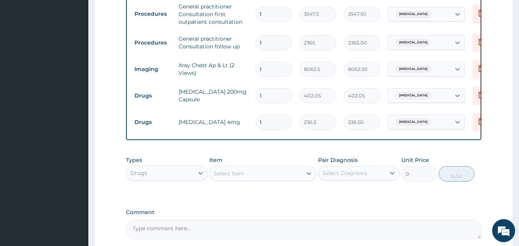
click at [237, 177] on div "Select Item" at bounding box center [229, 174] width 31 height 8
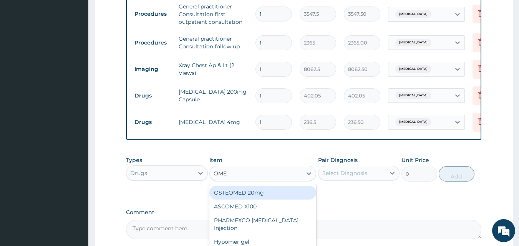
type input "OMEP"
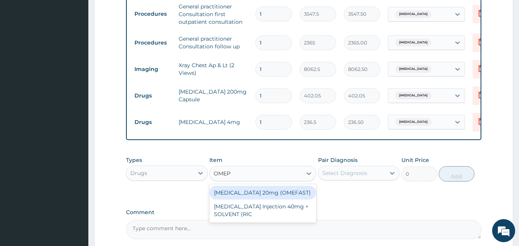
click at [283, 200] on div "OMEPRAZOLE 20mg (OMEFAST)" at bounding box center [262, 193] width 107 height 14
type input "82.775"
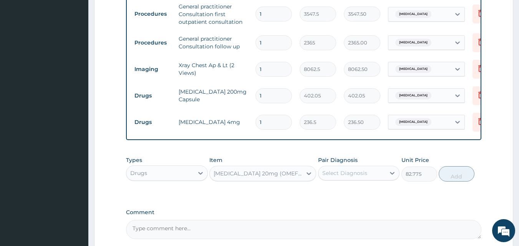
click at [365, 177] on div "Select Diagnosis" at bounding box center [344, 173] width 45 height 8
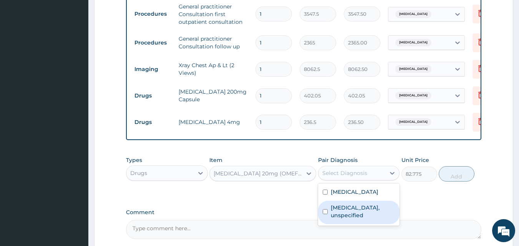
click at [362, 215] on label "Gastritis, unspecified" at bounding box center [363, 211] width 65 height 15
checkbox input "true"
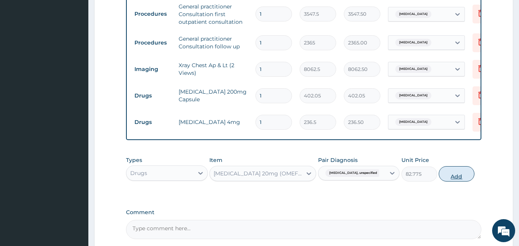
click at [457, 181] on button "Add" at bounding box center [457, 173] width 36 height 15
type input "0"
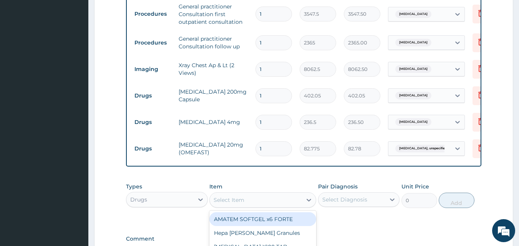
click at [276, 206] on div "Select Item" at bounding box center [256, 200] width 92 height 12
type input "OM"
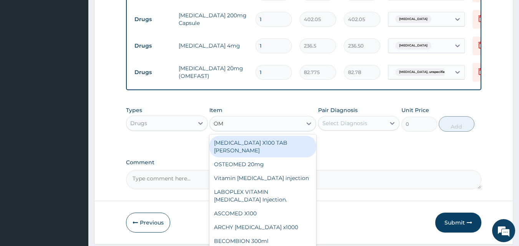
scroll to position [384, 0]
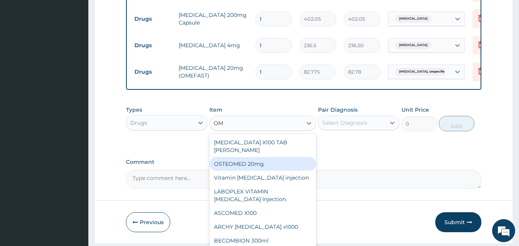
click at [267, 164] on div "OSTEOMED 20mg" at bounding box center [262, 164] width 107 height 14
type input "82.775"
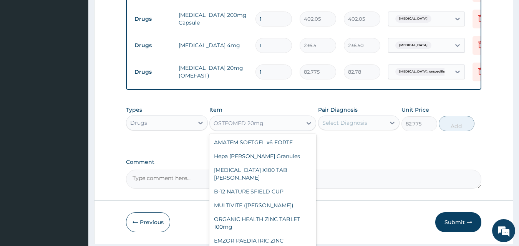
click at [276, 129] on div "OSTEOMED 20mg" at bounding box center [256, 123] width 92 height 12
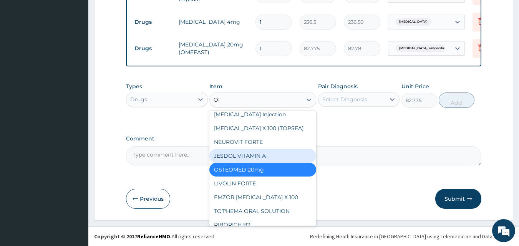
scroll to position [0, 0]
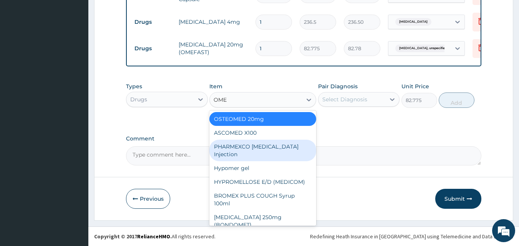
type input "OMEP"
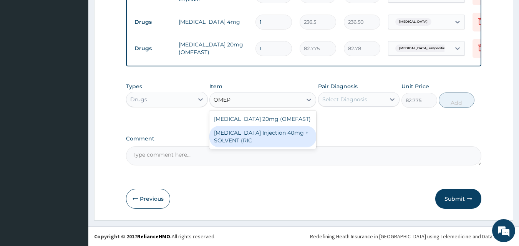
click at [245, 136] on div "OMEPRAZOLE Injection 40mg + SOLVENT (RIC" at bounding box center [262, 137] width 107 height 22
type input "1537.25"
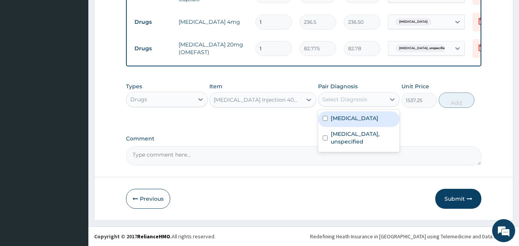
click at [336, 101] on div "Select Diagnosis" at bounding box center [344, 100] width 45 height 8
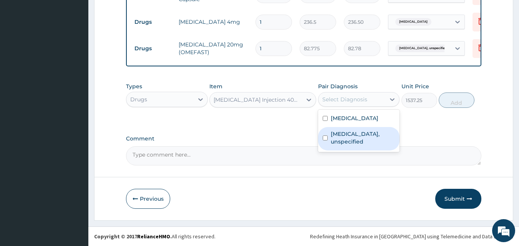
click at [339, 133] on label "Gastritis, unspecified" at bounding box center [363, 137] width 65 height 15
checkbox input "true"
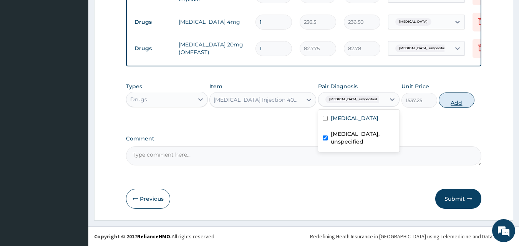
click at [455, 98] on button "Add" at bounding box center [457, 100] width 36 height 15
type input "0"
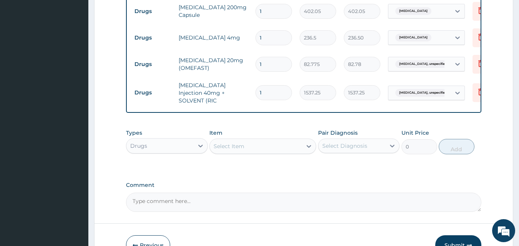
scroll to position [375, 0]
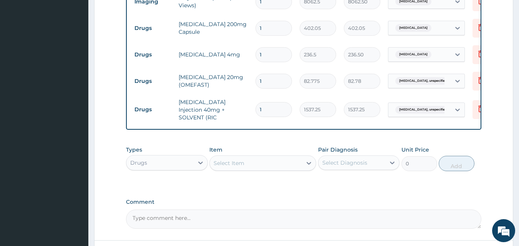
click at [275, 27] on input "1" at bounding box center [273, 28] width 36 height 15
type input "14"
type input "5628.70"
type input "1"
type input "402.05"
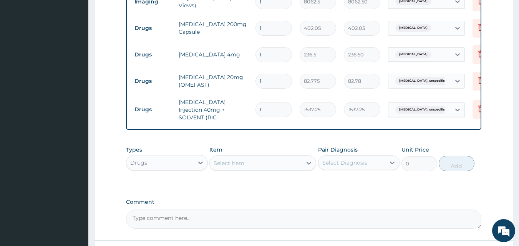
type input "10"
type input "4020.50"
type input "10"
click at [273, 55] on input "1" at bounding box center [273, 54] width 36 height 15
type input "10"
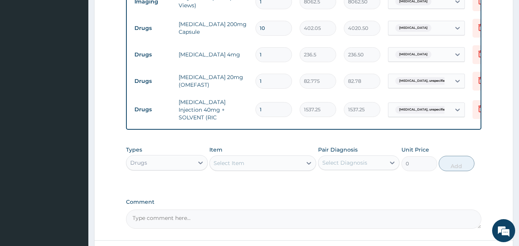
type input "2365.00"
type input "10"
click at [270, 80] on input "1" at bounding box center [273, 81] width 36 height 15
type input "10"
type input "827.75"
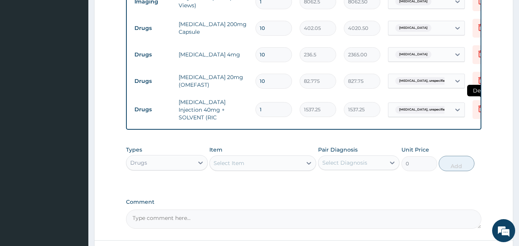
type input "10"
click at [479, 108] on icon at bounding box center [480, 109] width 5 height 7
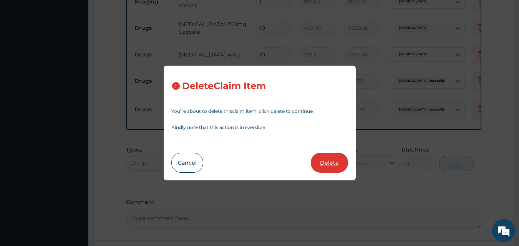
click at [333, 162] on button "Delete" at bounding box center [329, 163] width 37 height 20
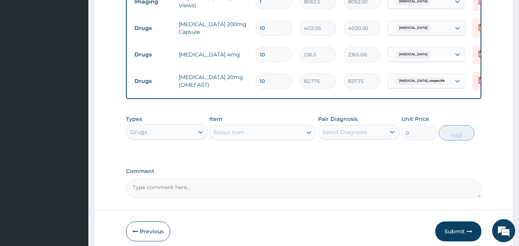
click at [250, 139] on div "Select Item" at bounding box center [256, 132] width 92 height 12
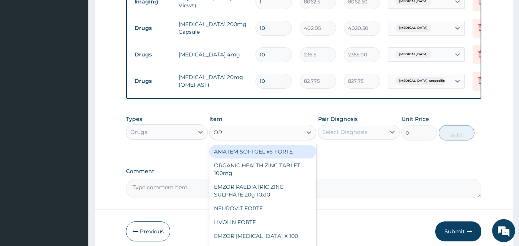
type input "ORP"
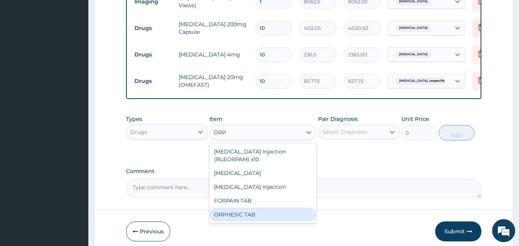
click at [260, 218] on div "ORPHESIC TAB" at bounding box center [262, 215] width 107 height 14
type input "106.425"
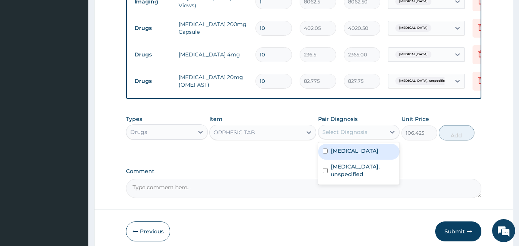
click at [359, 136] on div "Select Diagnosis" at bounding box center [344, 132] width 45 height 8
click at [354, 155] on label "Chest pain, unspecified" at bounding box center [355, 151] width 48 height 8
checkbox input "true"
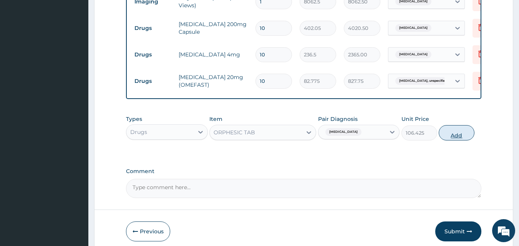
click at [458, 139] on button "Add" at bounding box center [457, 132] width 36 height 15
type input "0"
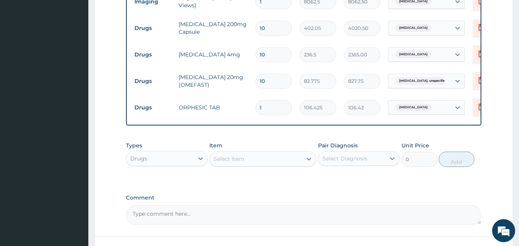
type input "10"
type input "1064.25"
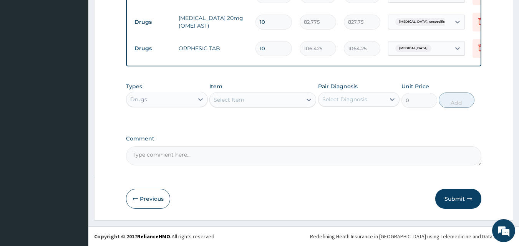
scroll to position [440, 0]
type input "10"
click at [461, 196] on button "Submit" at bounding box center [458, 199] width 46 height 20
